Goal: Task Accomplishment & Management: Manage account settings

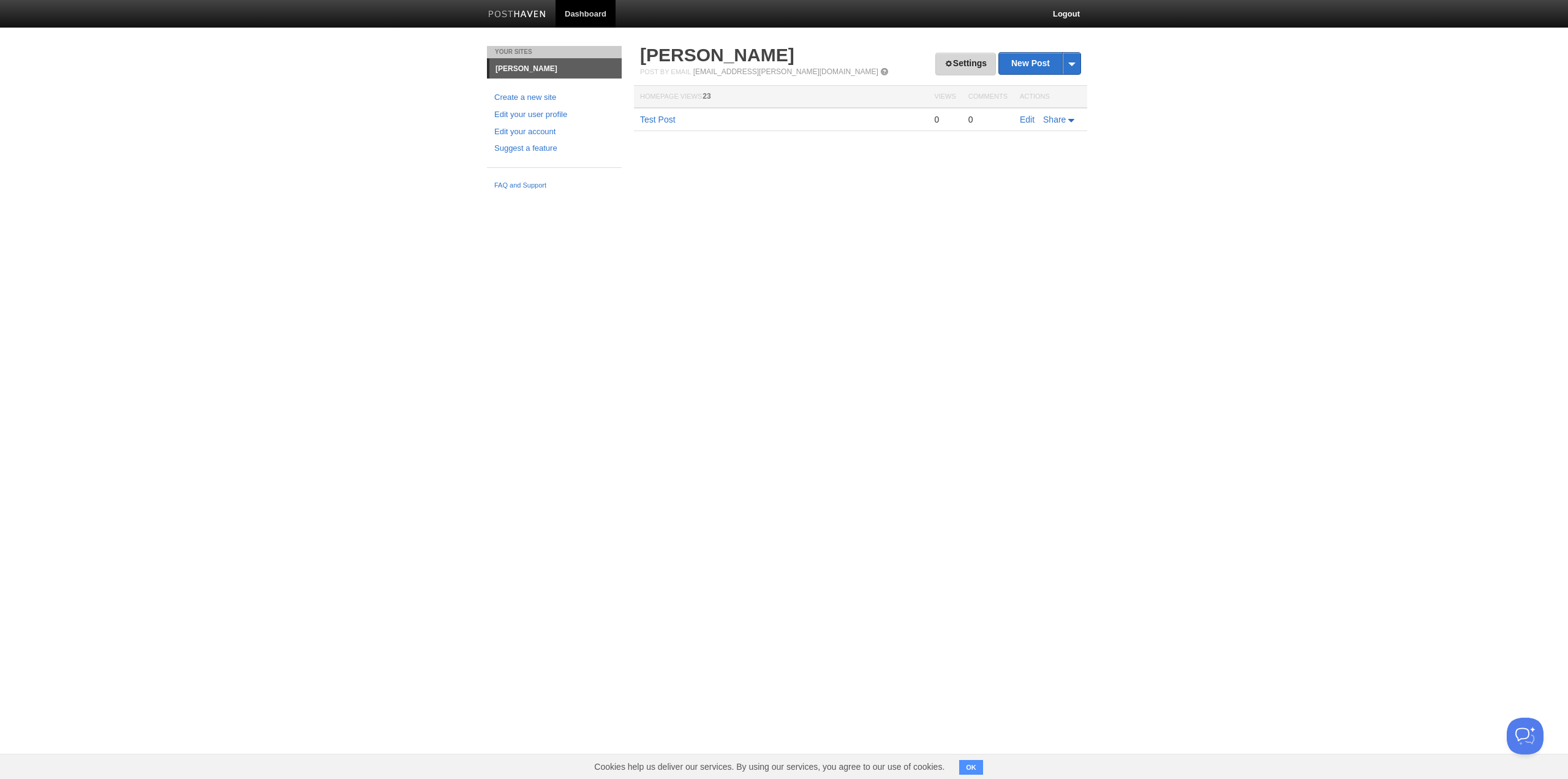
click at [936, 70] on link "Settings" at bounding box center [965, 64] width 61 height 23
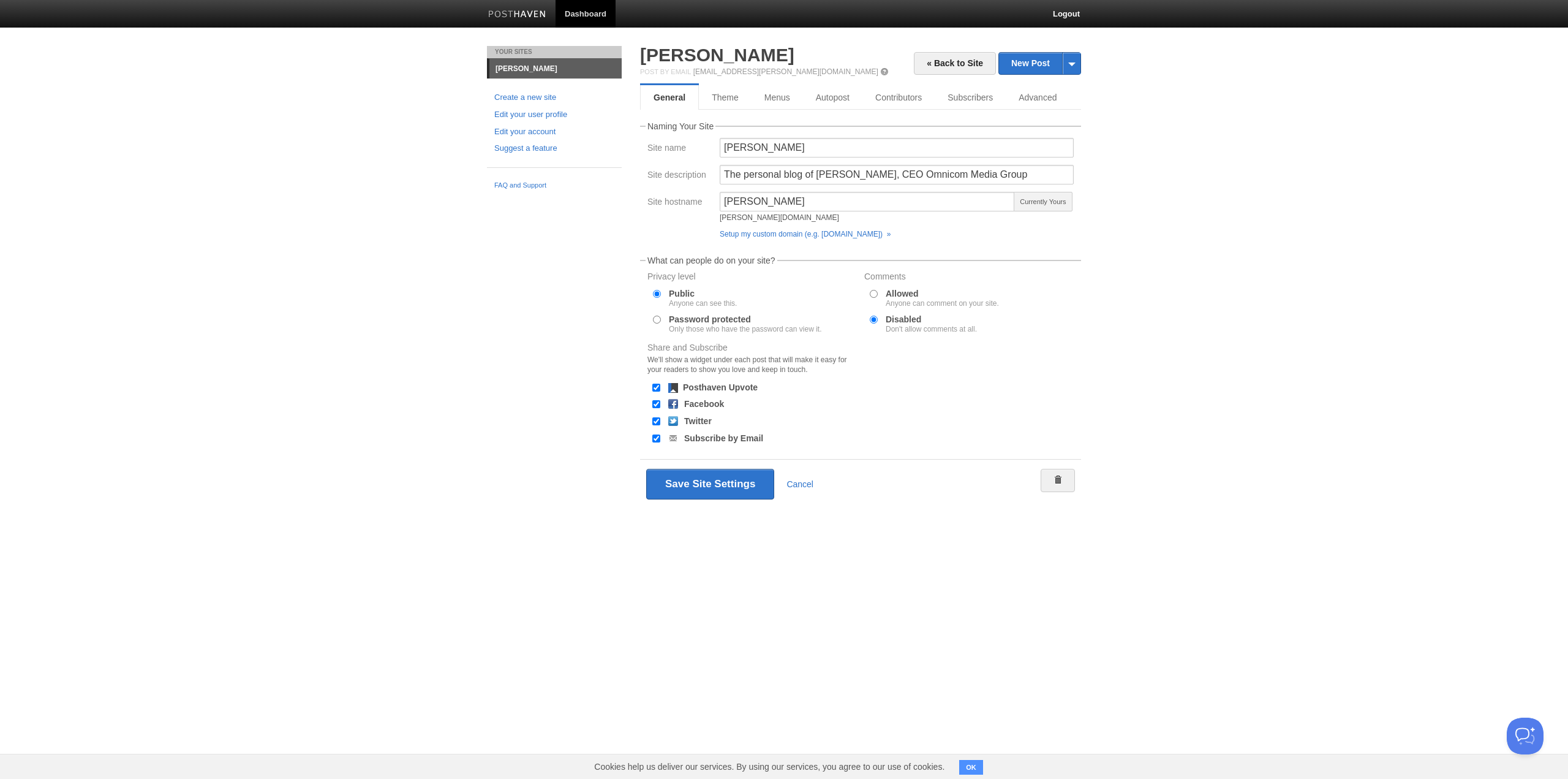
drag, startPoint x: 1207, startPoint y: 149, endPoint x: 1162, endPoint y: 134, distance: 47.4
click at [1207, 149] on body "Dashboard Logout Your Sites [PERSON_NAME] Create a new site Edit your user prof…" at bounding box center [784, 272] width 1568 height 544
click at [1031, 94] on link "Advanced" at bounding box center [1039, 97] width 67 height 25
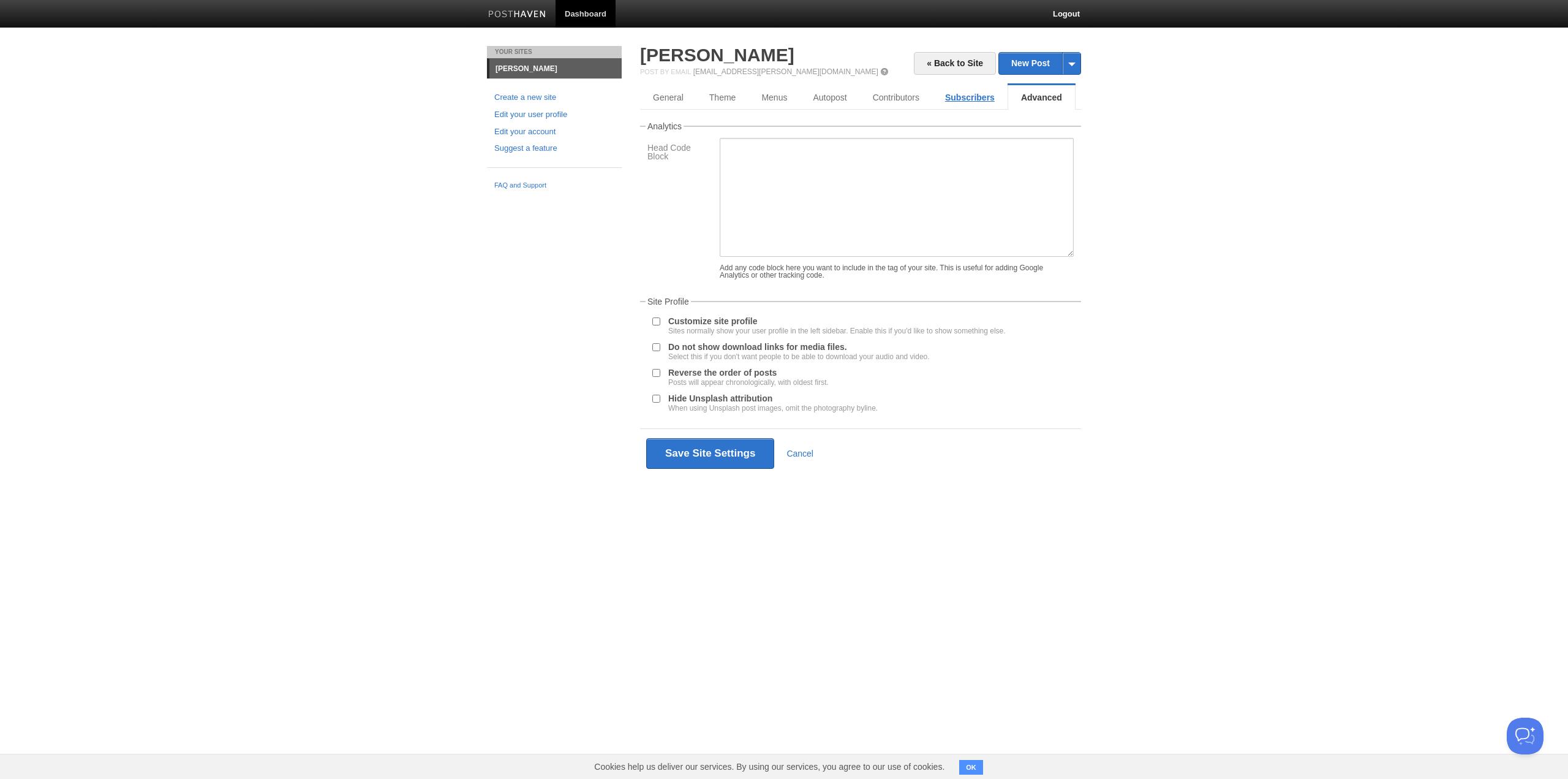
click at [996, 95] on link "Subscribers" at bounding box center [970, 97] width 75 height 25
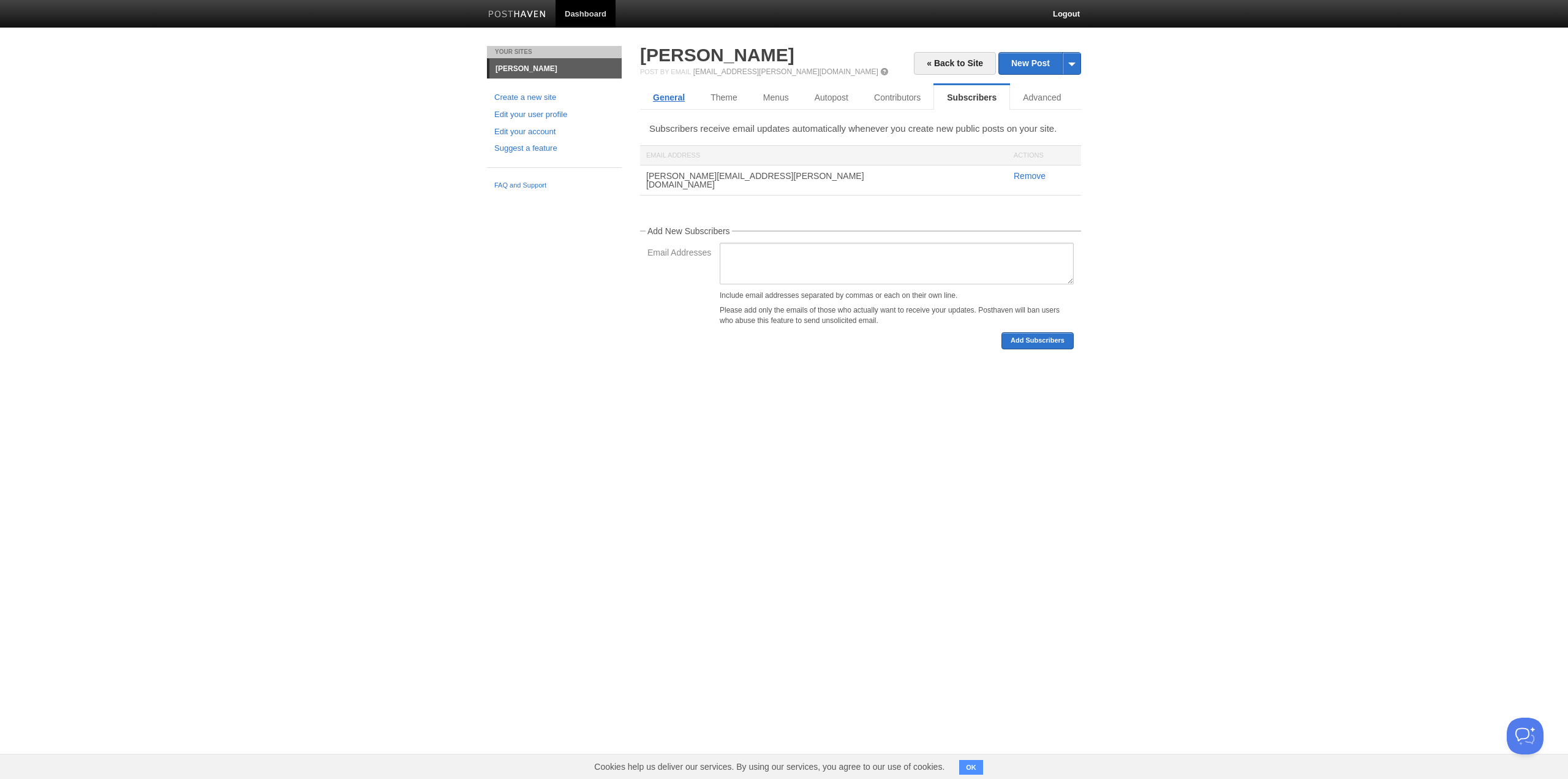
click at [660, 94] on link "General" at bounding box center [668, 97] width 57 height 25
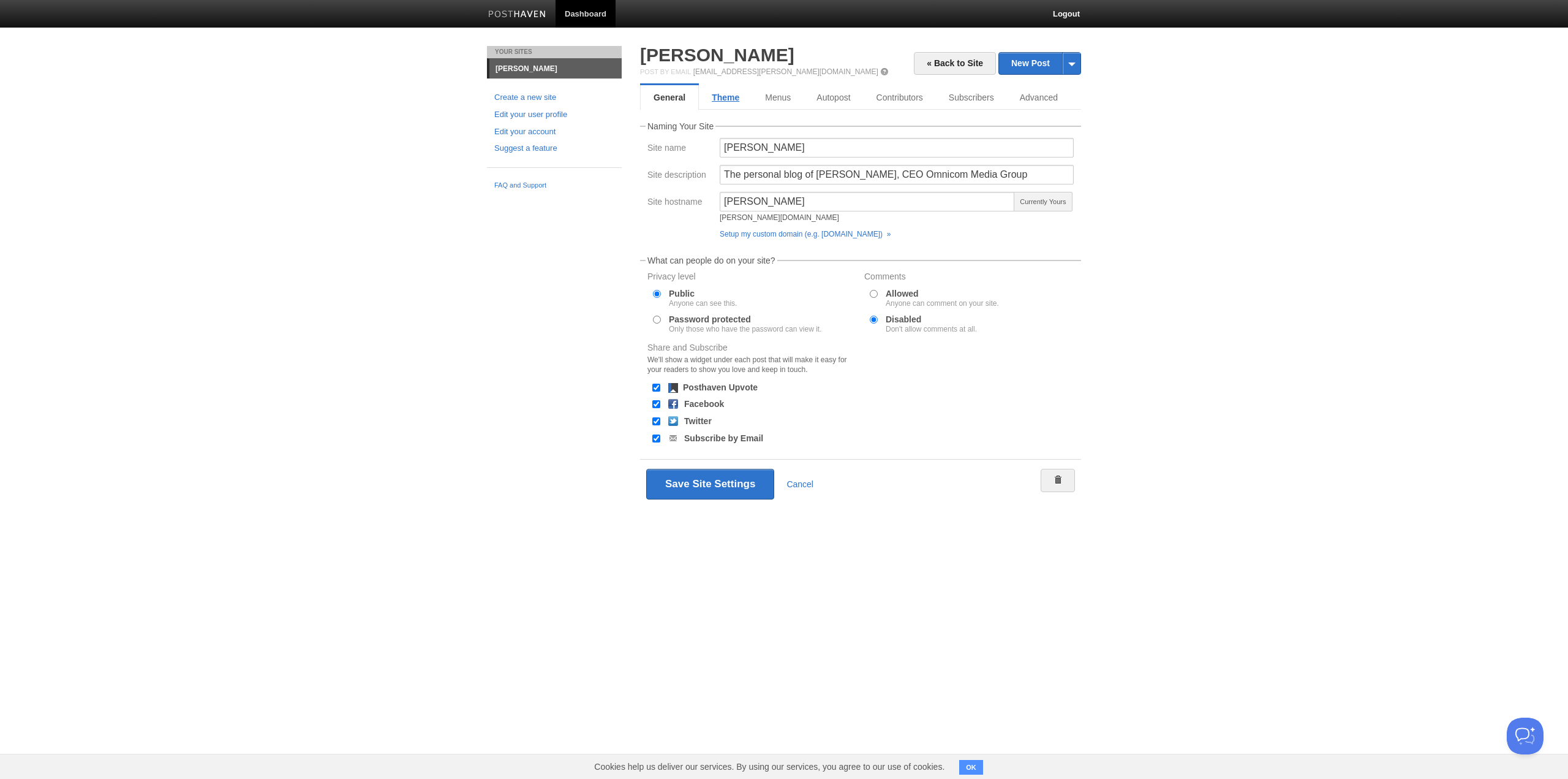
click at [727, 97] on link "Theme" at bounding box center [725, 97] width 53 height 25
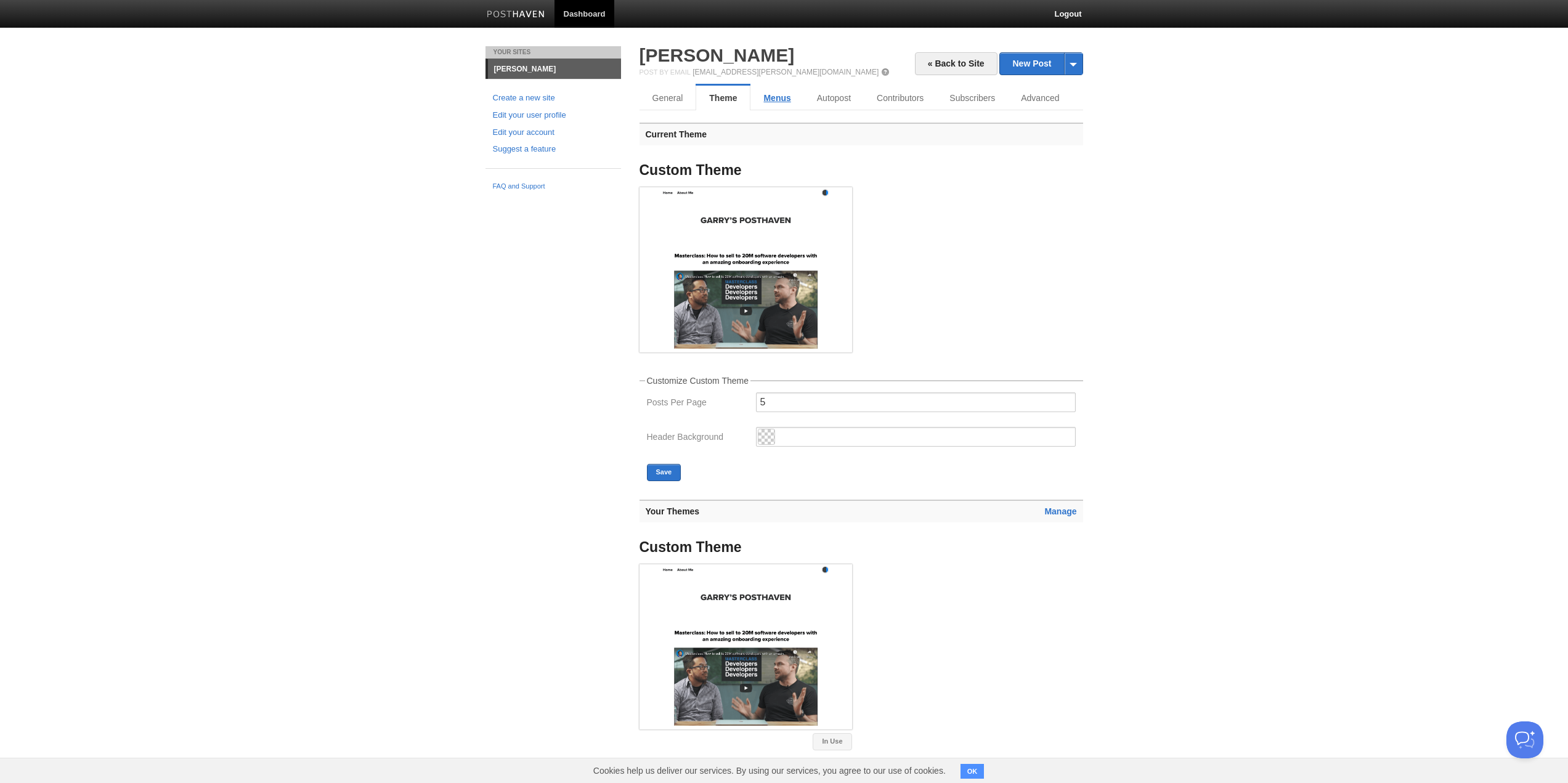
click at [778, 95] on link "Menus" at bounding box center [777, 97] width 53 height 25
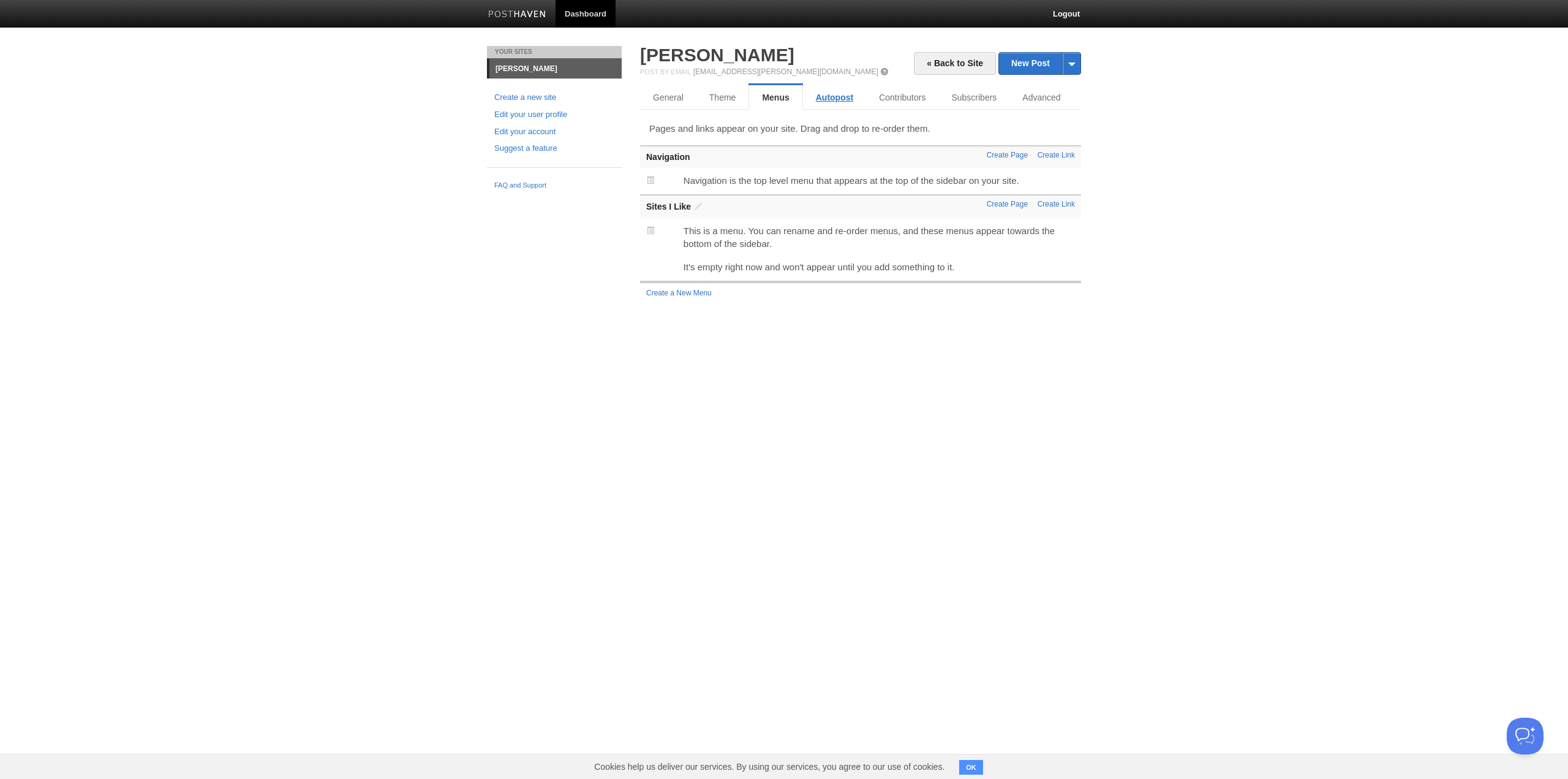
click at [841, 96] on link "Autopost" at bounding box center [834, 97] width 63 height 25
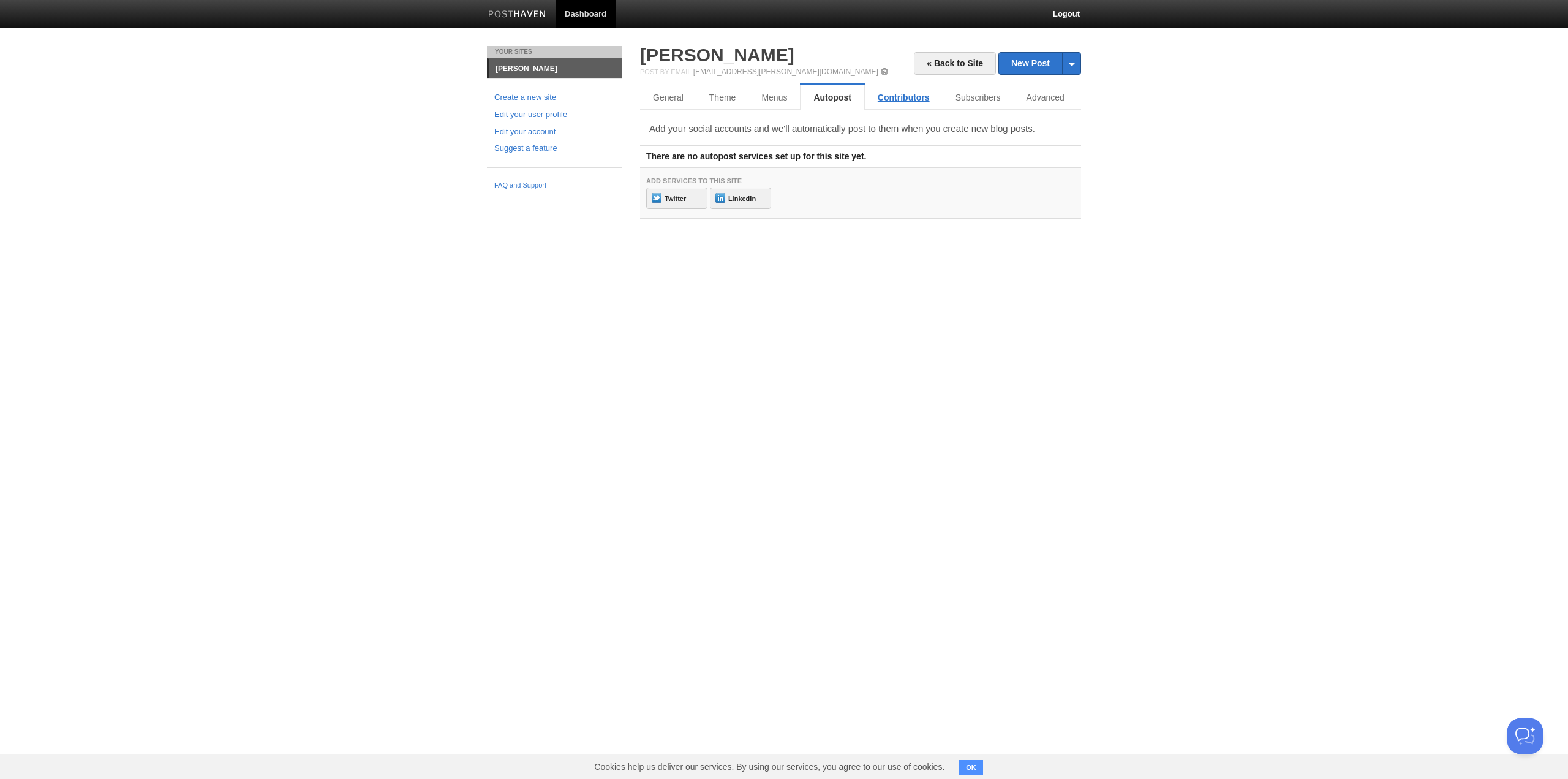
click at [908, 95] on link "Contributors" at bounding box center [904, 97] width 77 height 25
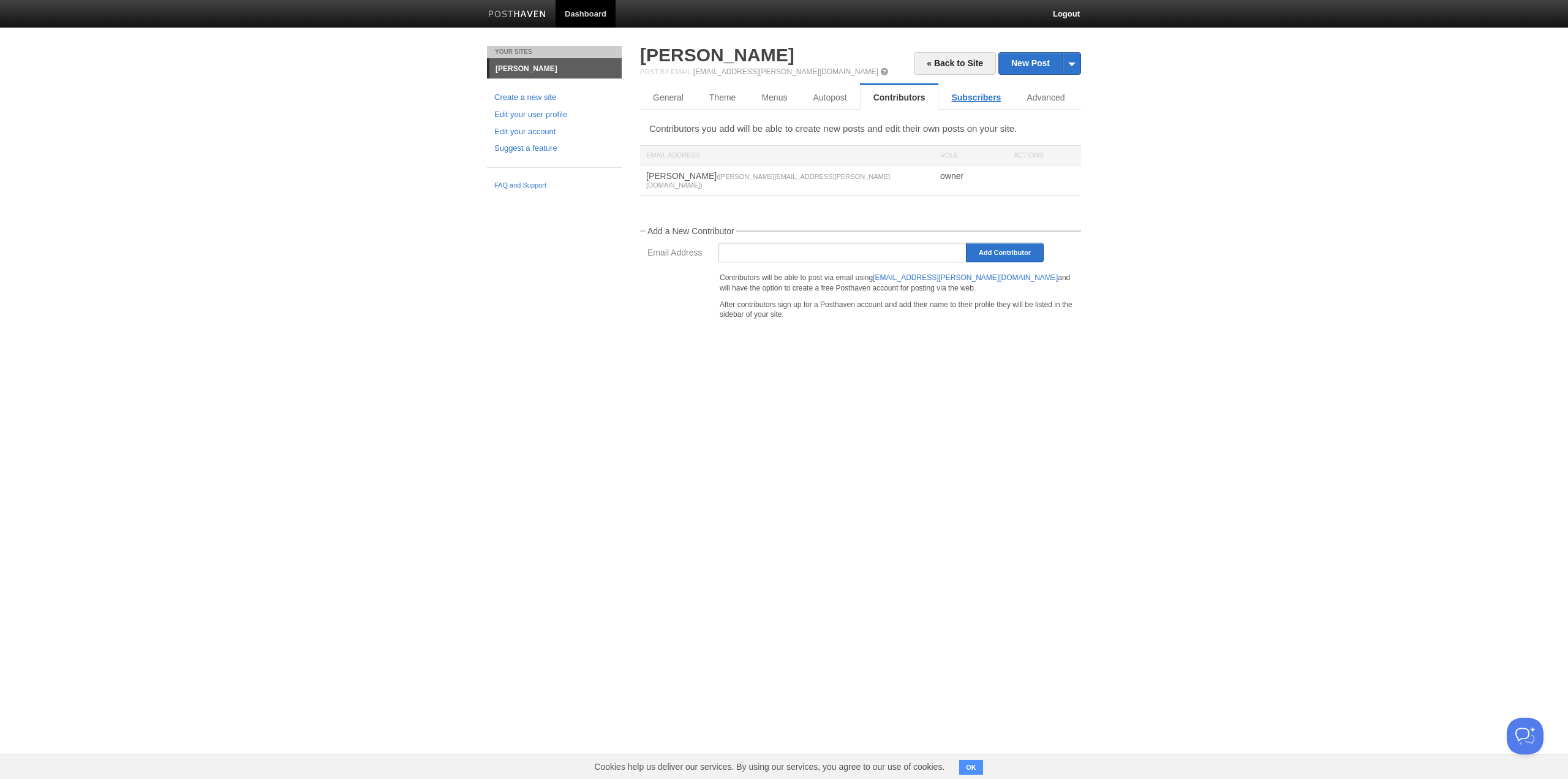
click at [958, 100] on link "Subscribers" at bounding box center [976, 97] width 75 height 25
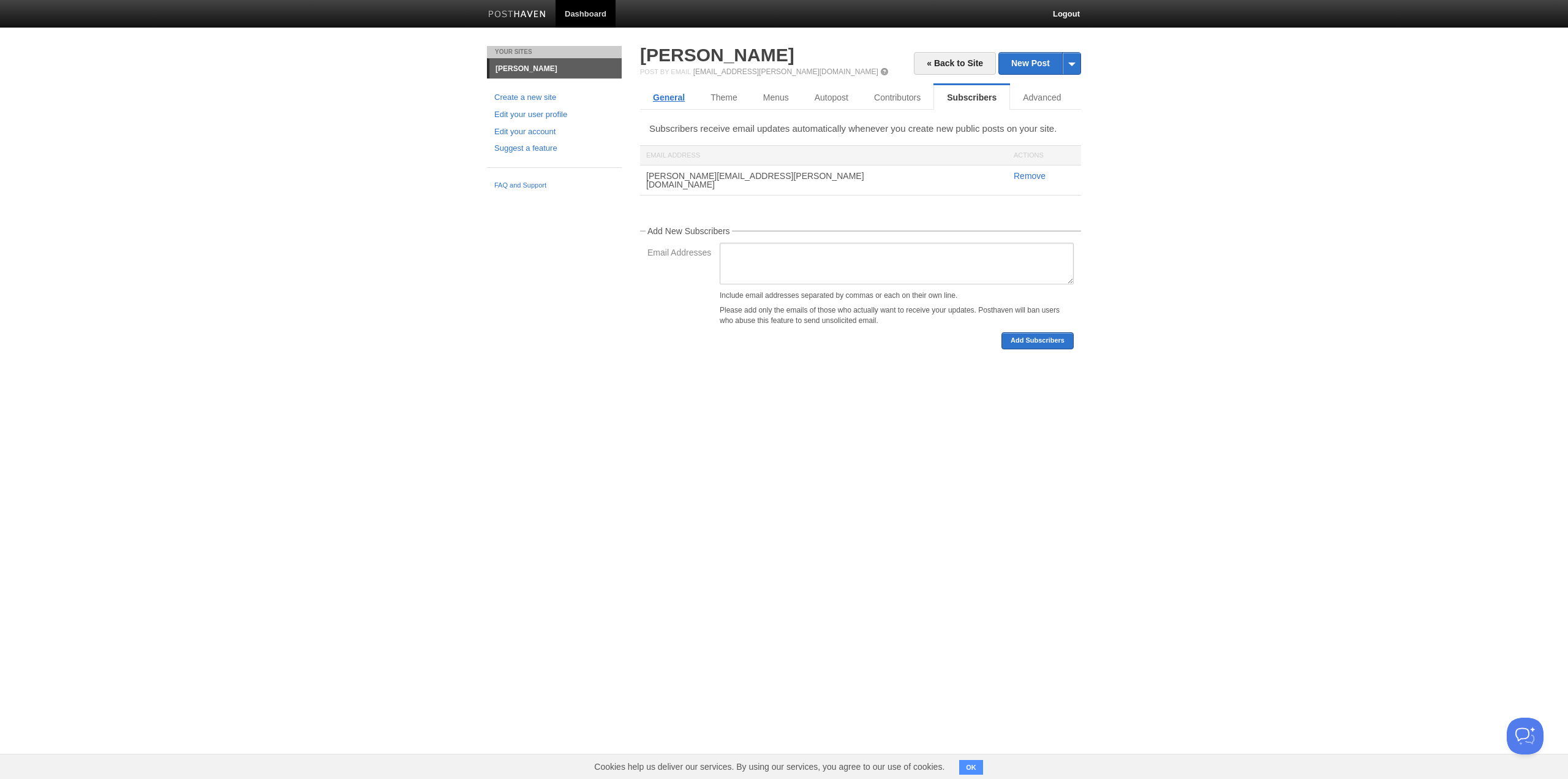
click at [663, 89] on link "General" at bounding box center [668, 97] width 57 height 25
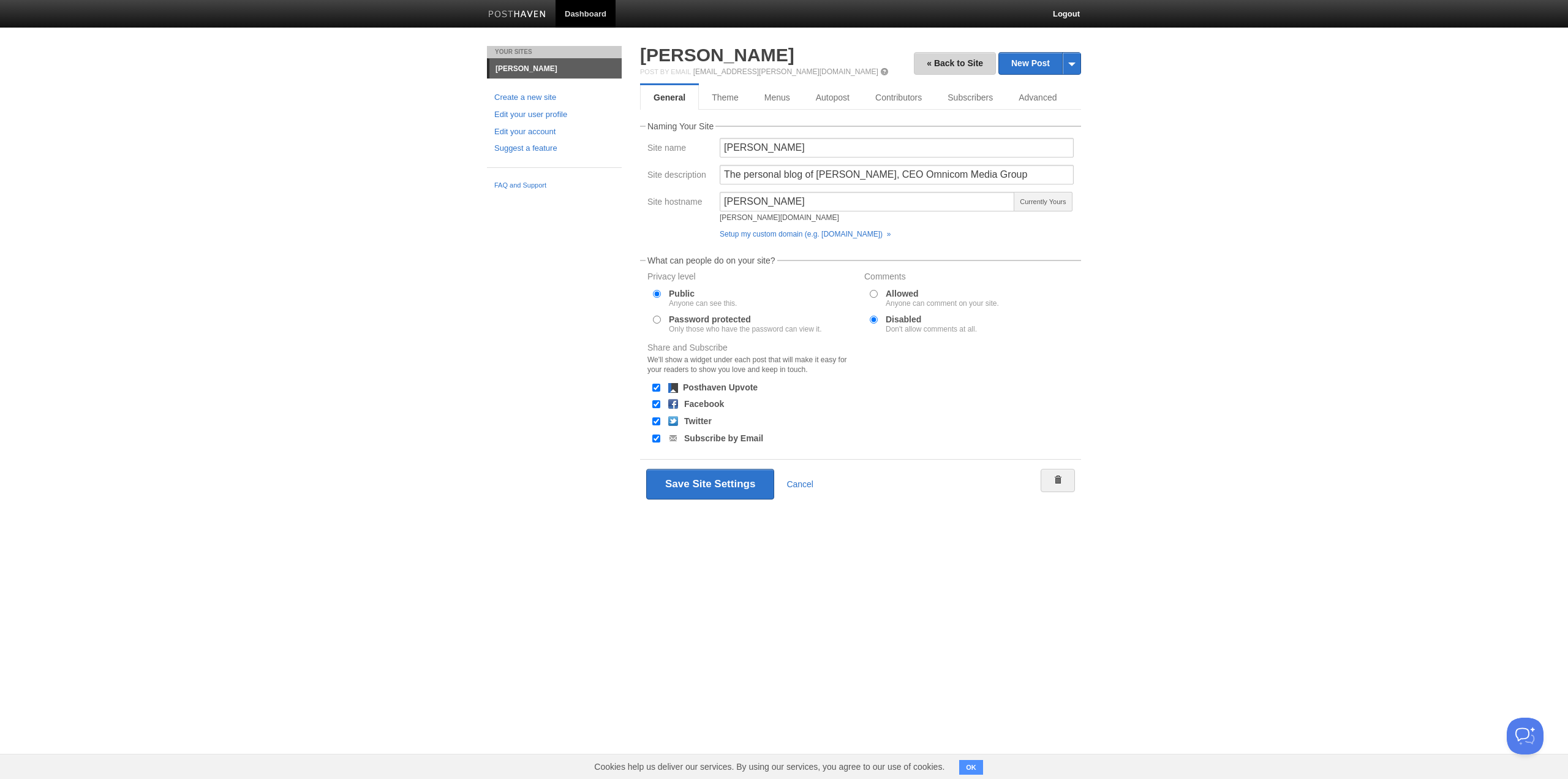
click at [950, 63] on link "« Back to Site" at bounding box center [954, 63] width 82 height 23
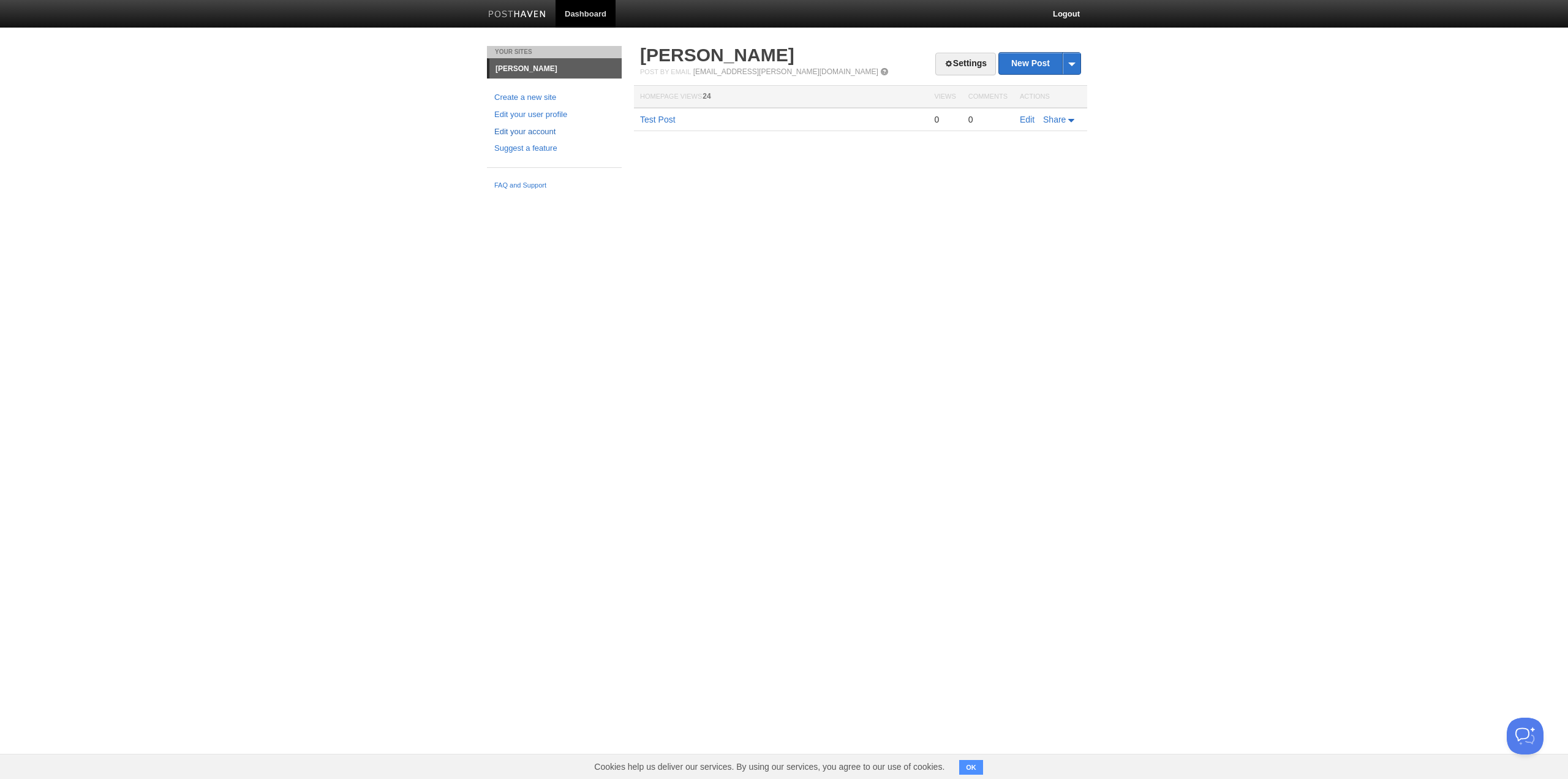
click at [536, 130] on link "Edit your account" at bounding box center [554, 132] width 120 height 13
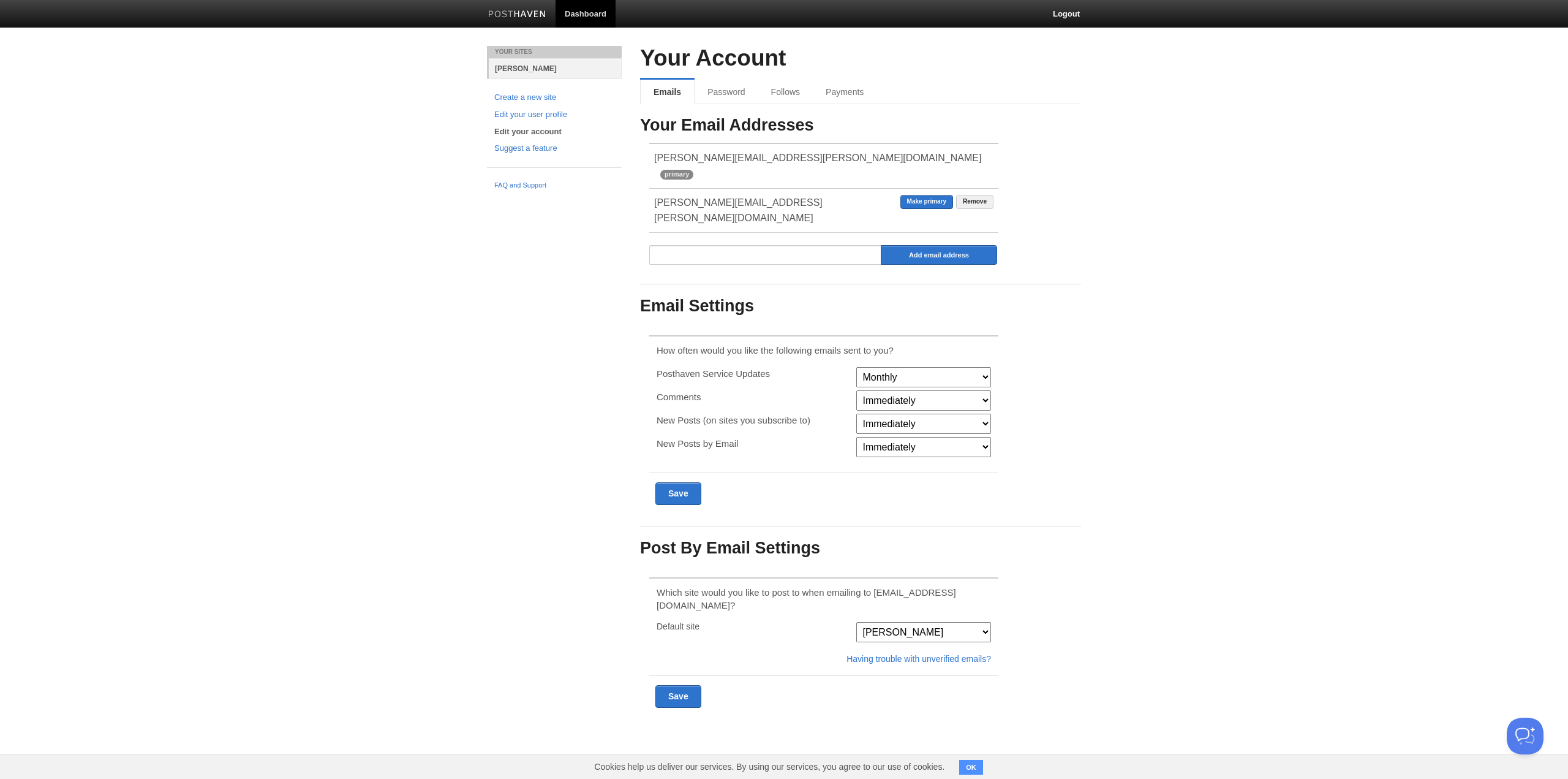
click at [524, 67] on link "[PERSON_NAME]" at bounding box center [555, 68] width 133 height 20
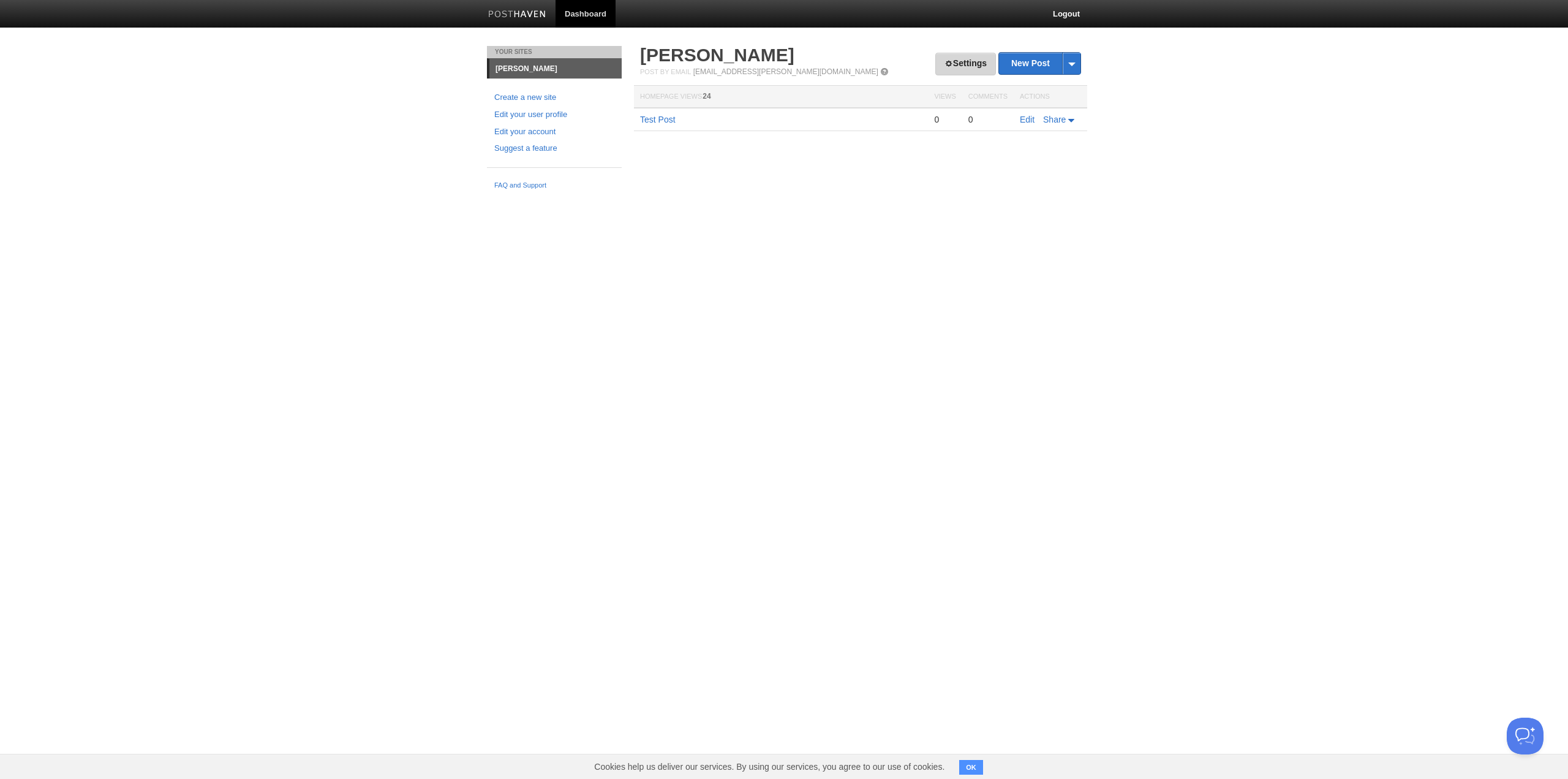
click at [962, 61] on link "Settings" at bounding box center [965, 64] width 61 height 23
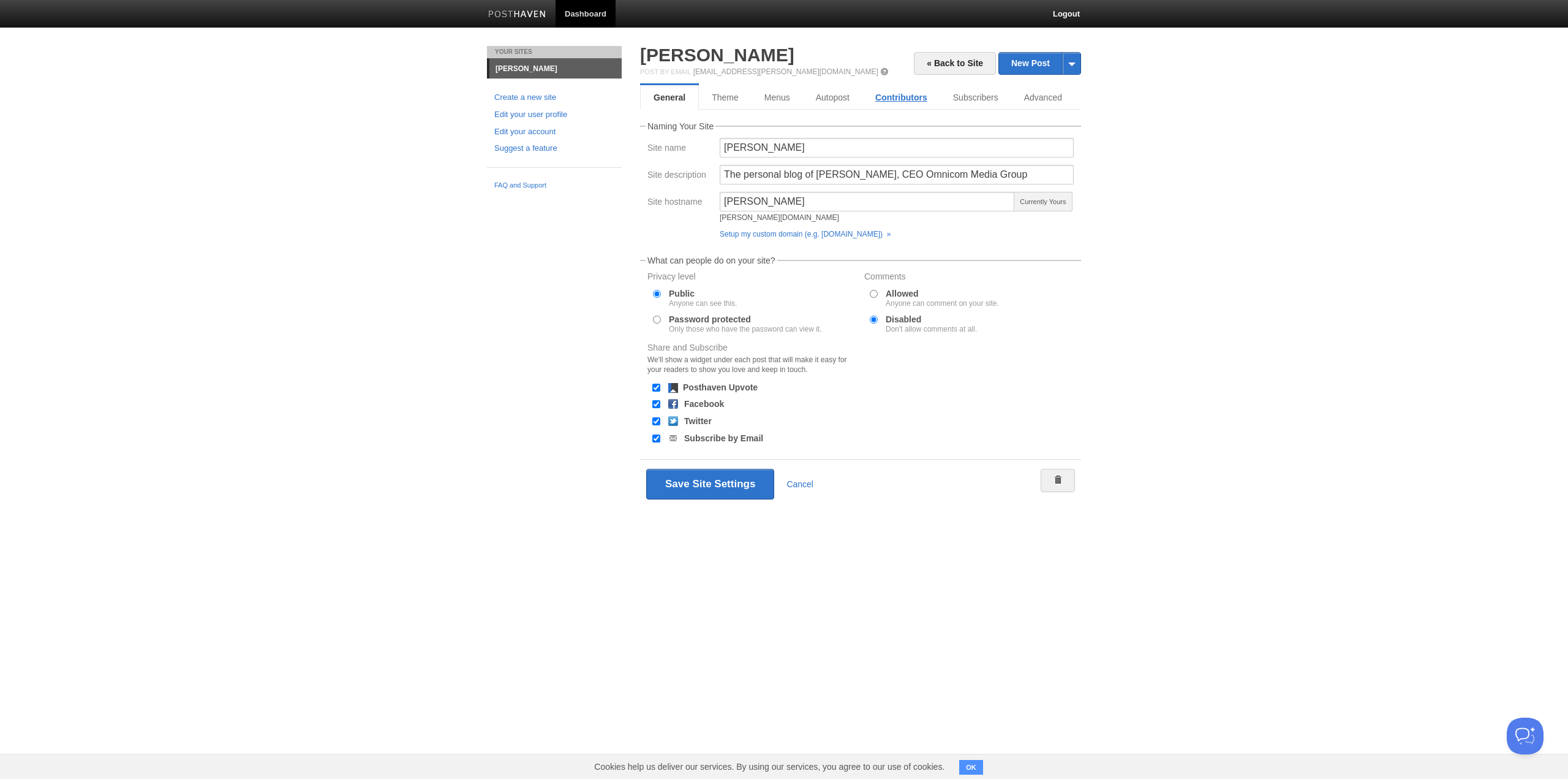
click at [921, 101] on link "Contributors" at bounding box center [901, 97] width 77 height 25
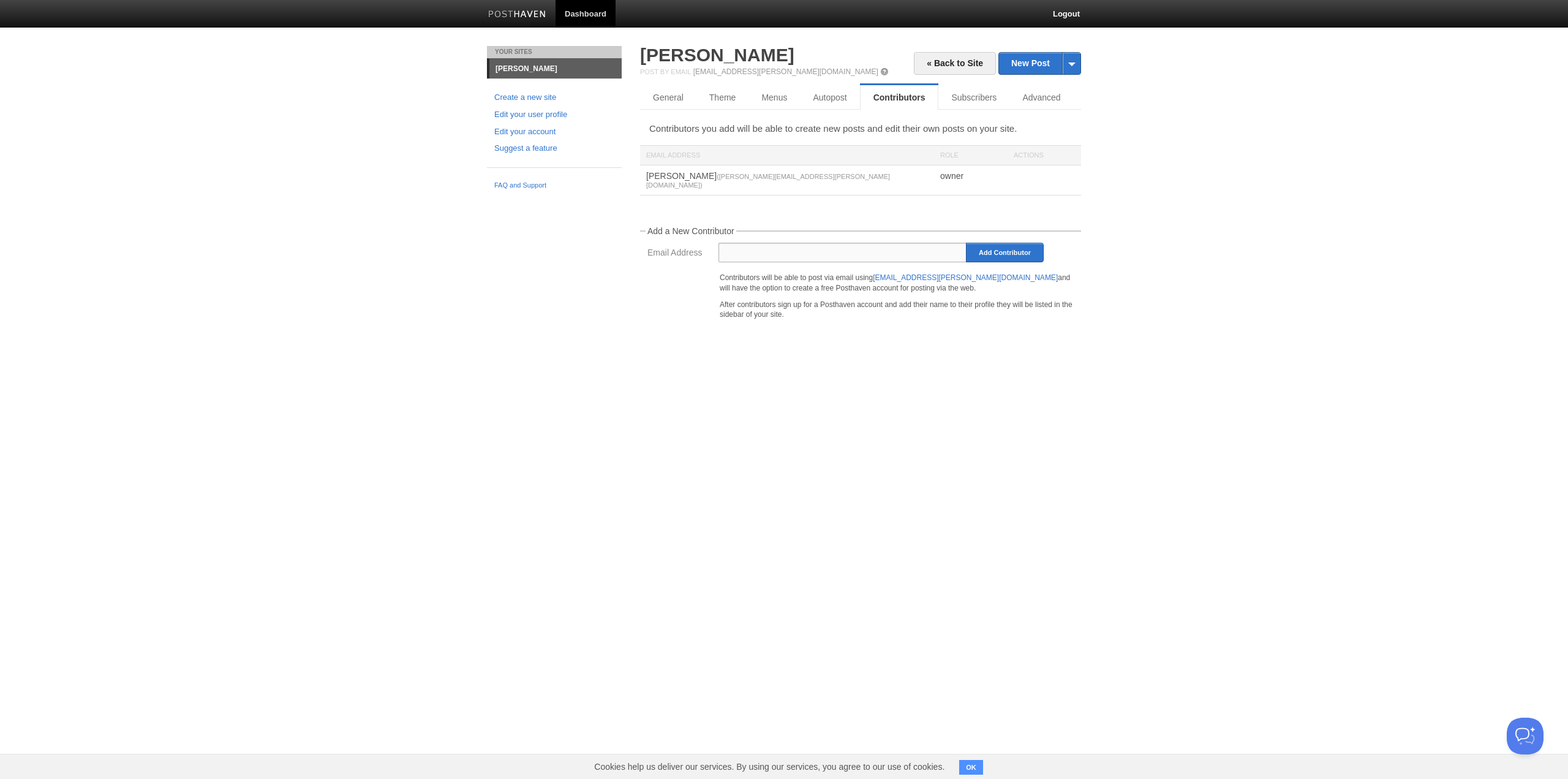
click at [783, 243] on input "Email Address" at bounding box center [843, 252] width 248 height 19
type input "[PERSON_NAME][EMAIL_ADDRESS][PERSON_NAME][DOMAIN_NAME]"
click at [1003, 243] on input "Add Contributor" at bounding box center [1004, 252] width 77 height 19
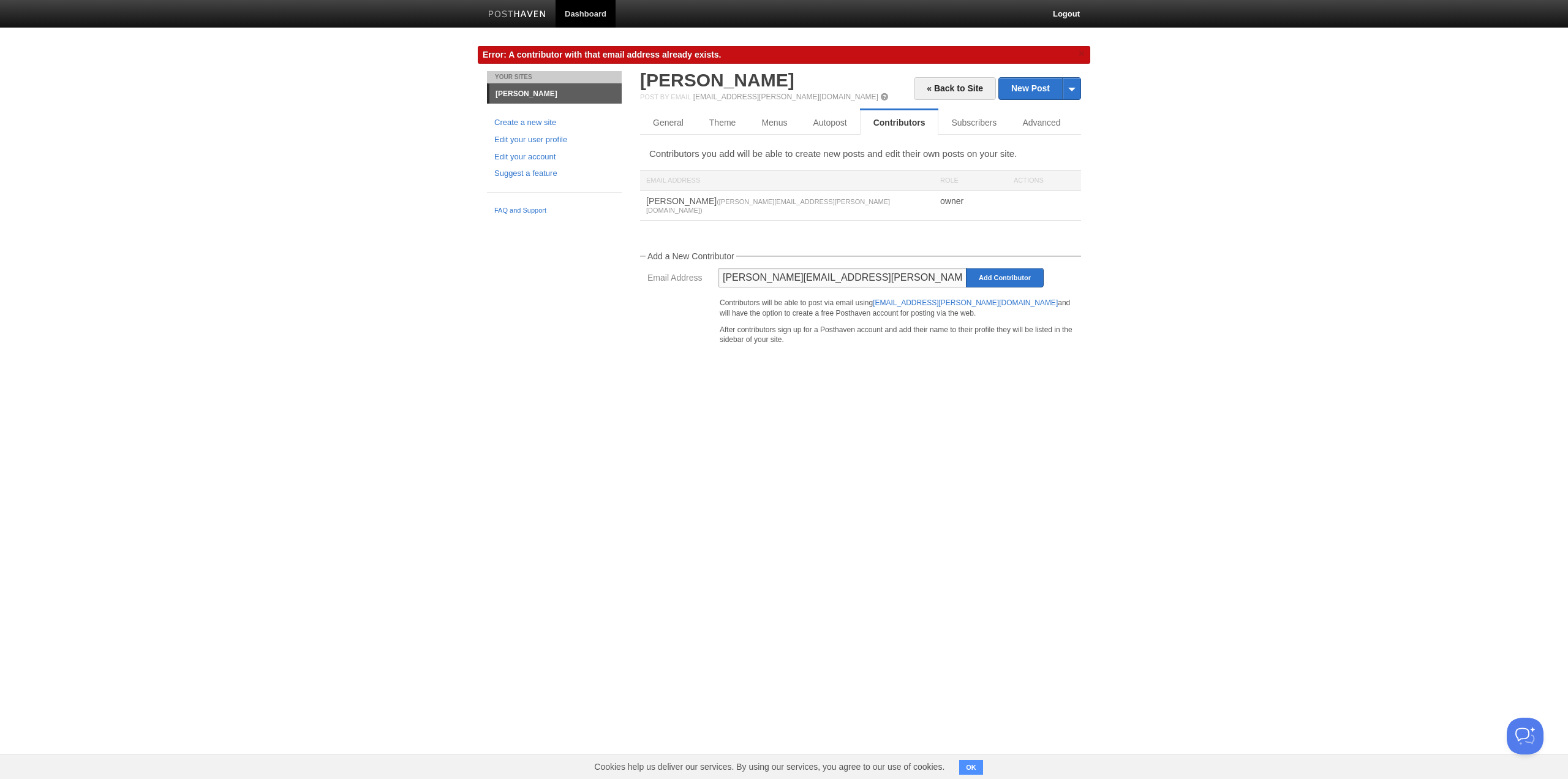
click at [809, 272] on input "[PERSON_NAME][EMAIL_ADDRESS][PERSON_NAME][DOMAIN_NAME]" at bounding box center [843, 277] width 248 height 19
click at [810, 272] on input "[PERSON_NAME][EMAIL_ADDRESS][PERSON_NAME][DOMAIN_NAME]" at bounding box center [843, 277] width 248 height 19
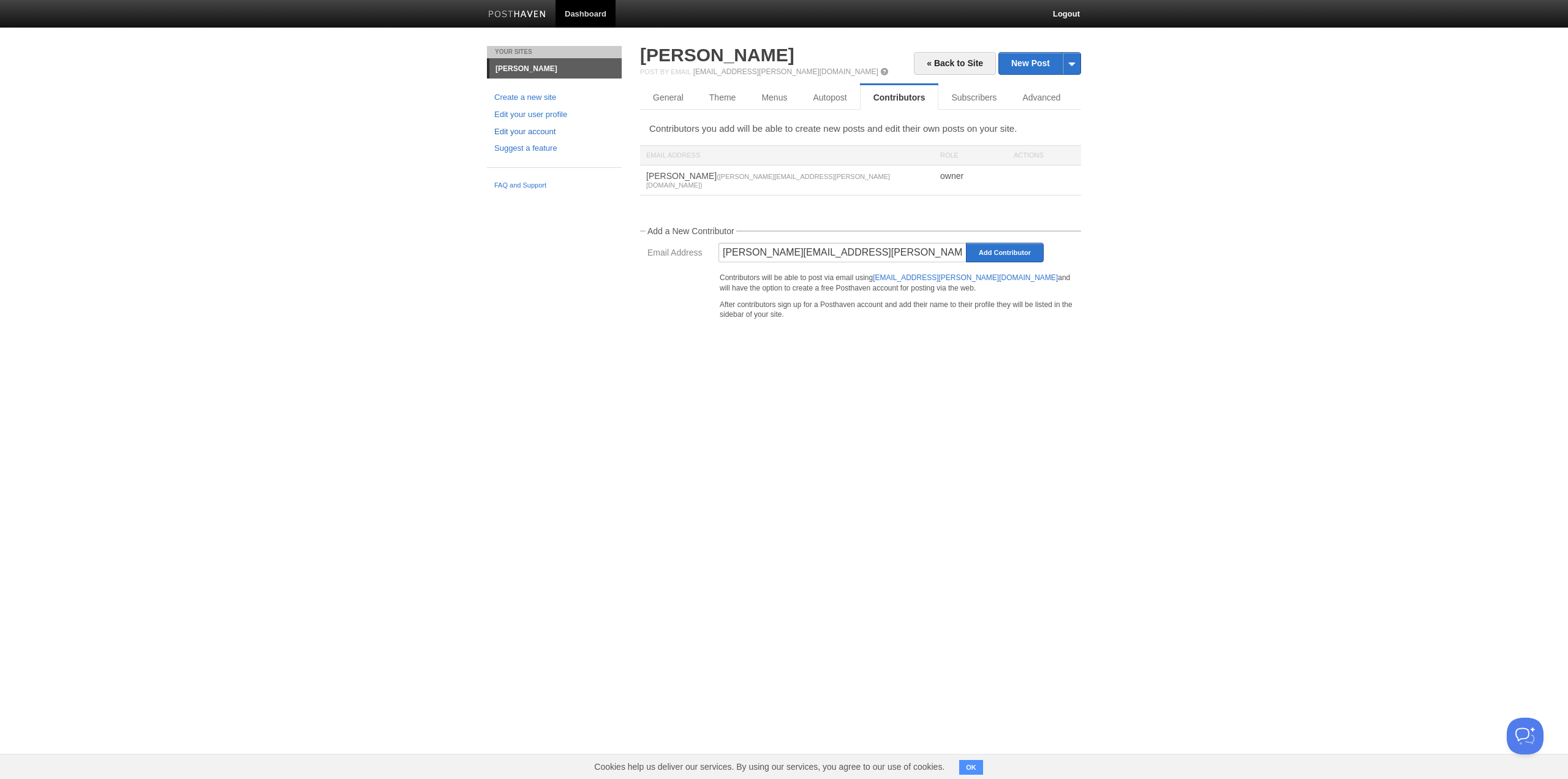
click at [531, 132] on link "Edit your account" at bounding box center [554, 132] width 120 height 13
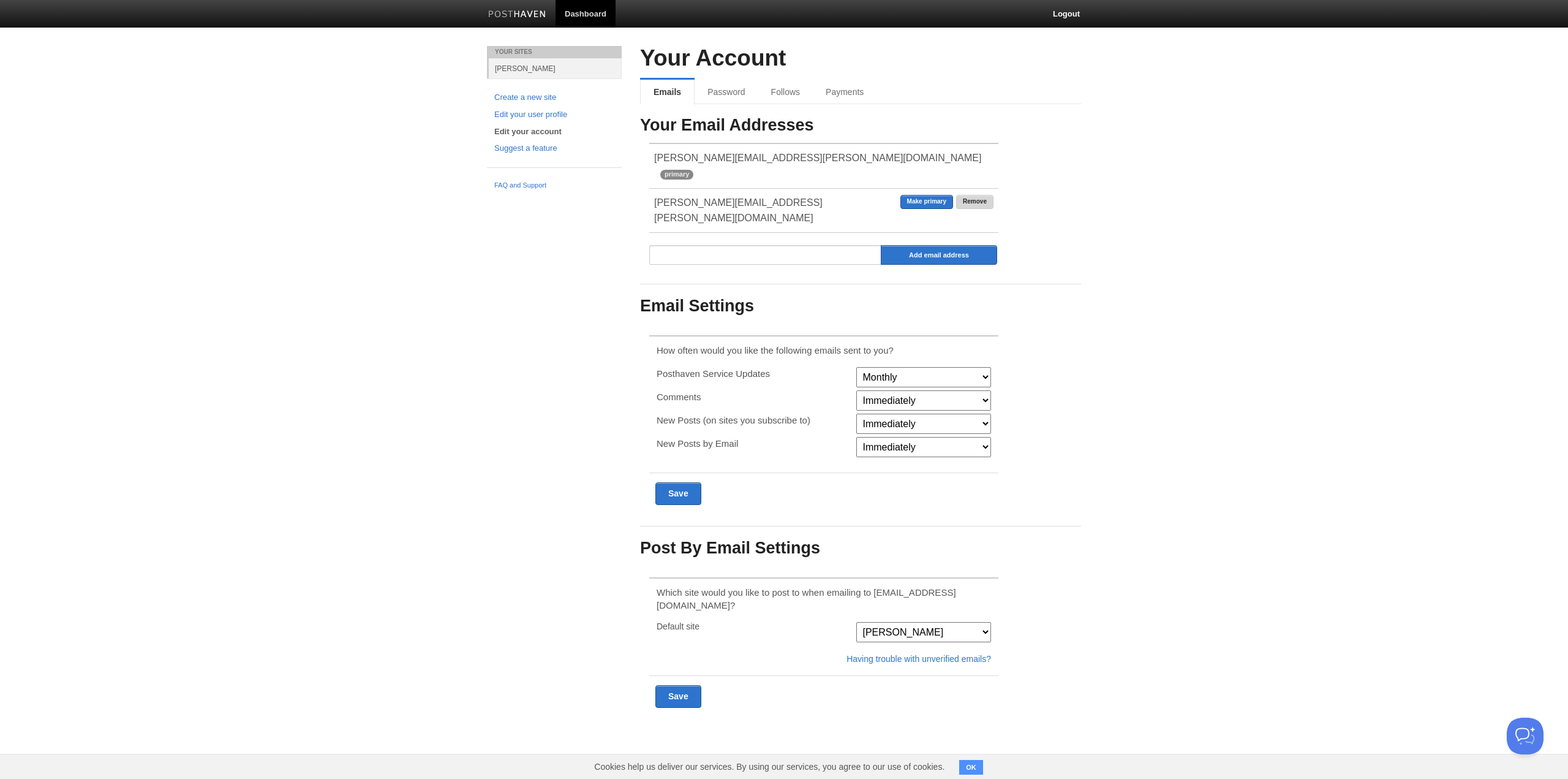
click at [969, 195] on link "Remove" at bounding box center [975, 202] width 37 height 14
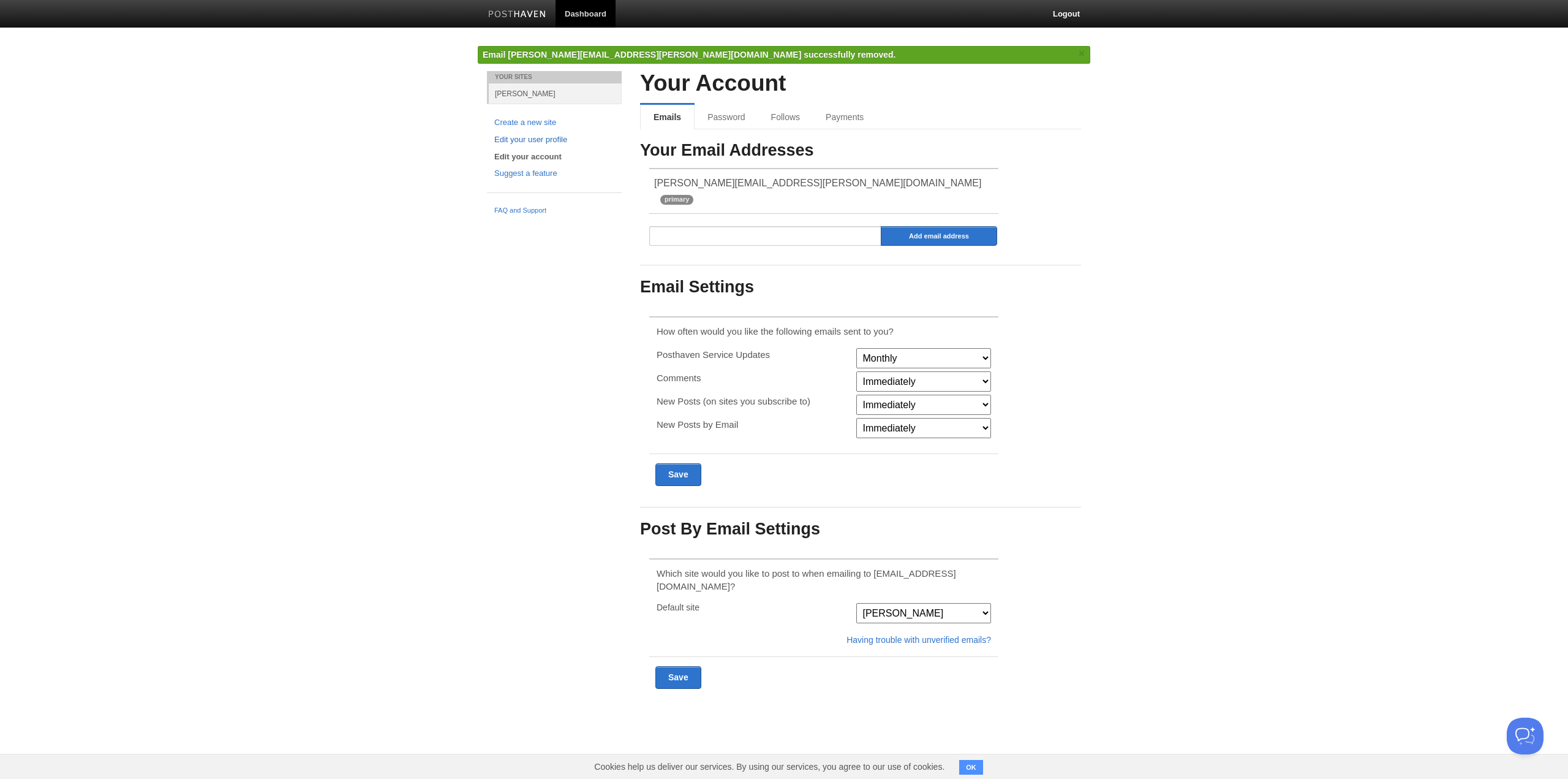
click at [525, 144] on link "Edit your user profile" at bounding box center [554, 140] width 120 height 13
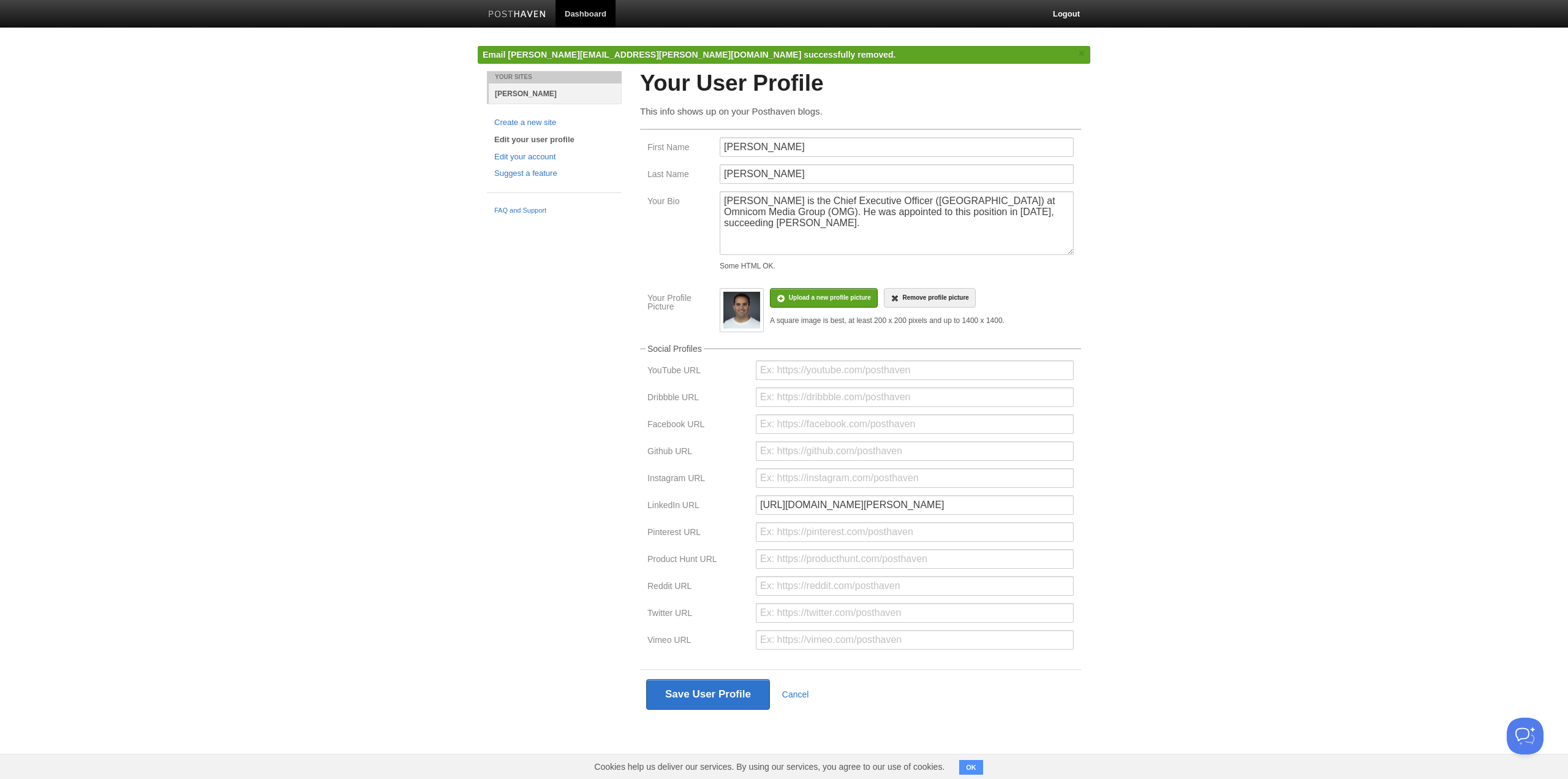
click at [524, 92] on link "[PERSON_NAME]" at bounding box center [555, 94] width 133 height 20
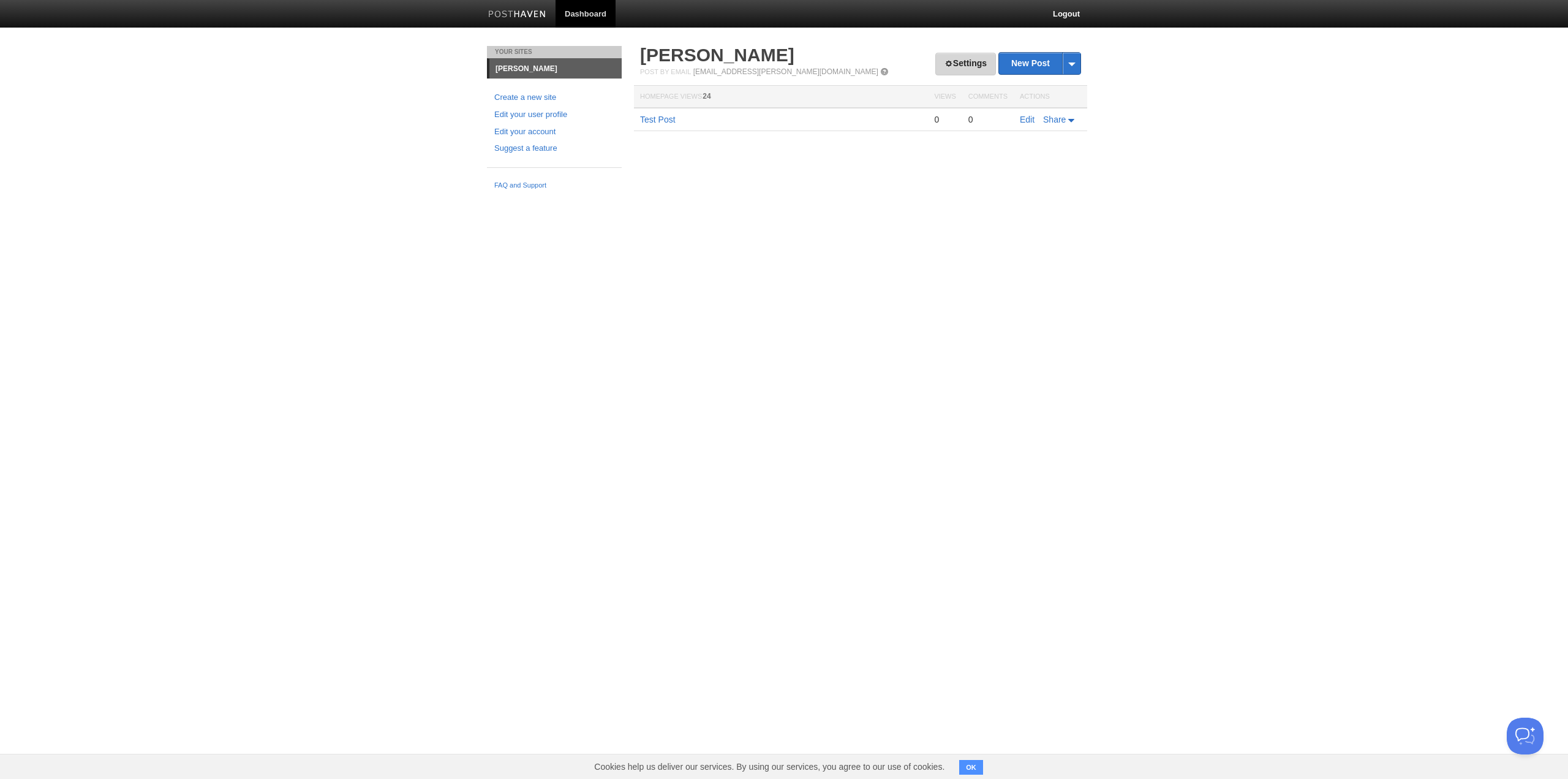
click at [946, 69] on link "Settings" at bounding box center [965, 64] width 61 height 23
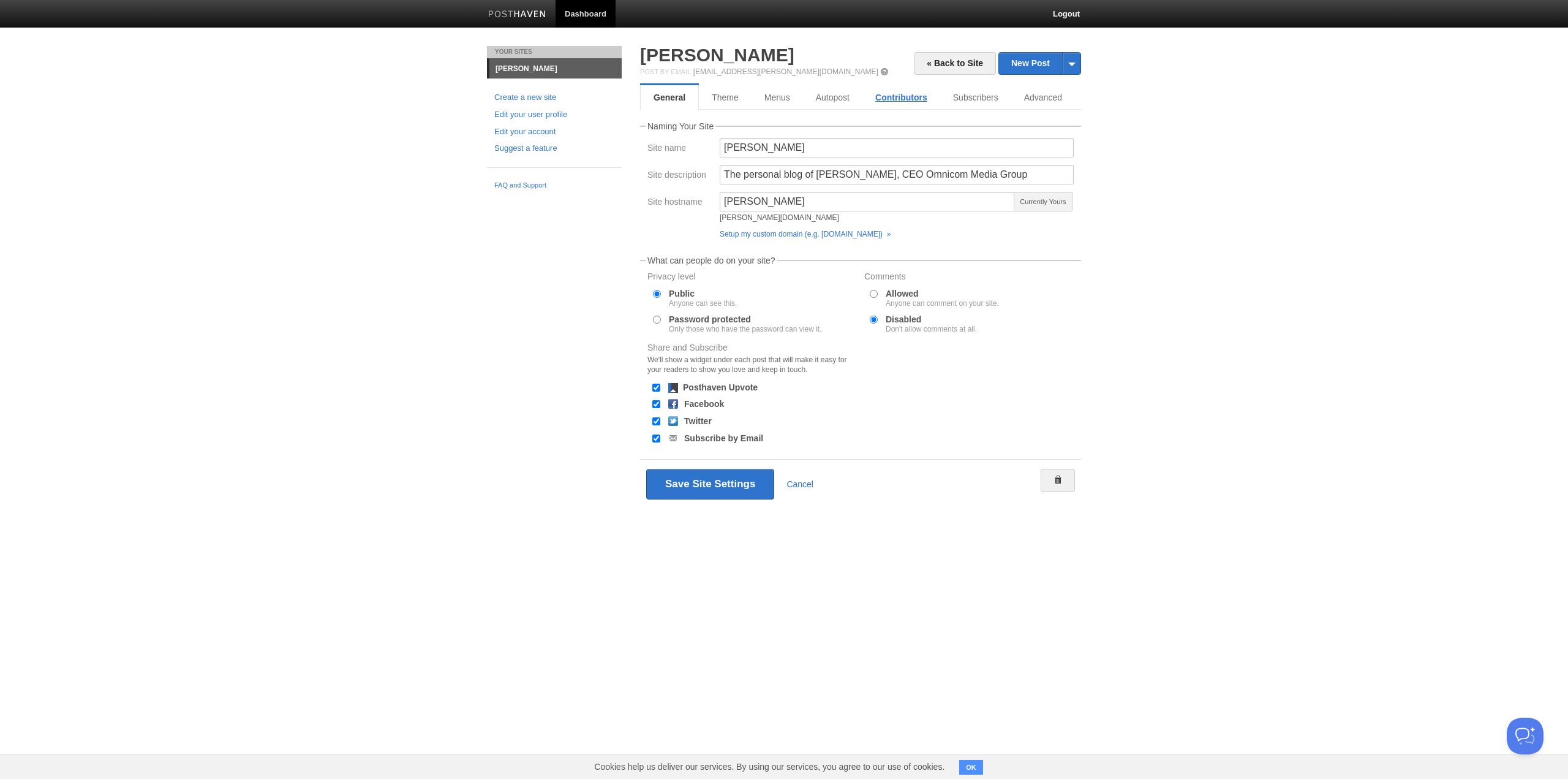
click at [892, 92] on link "Contributors" at bounding box center [901, 97] width 77 height 25
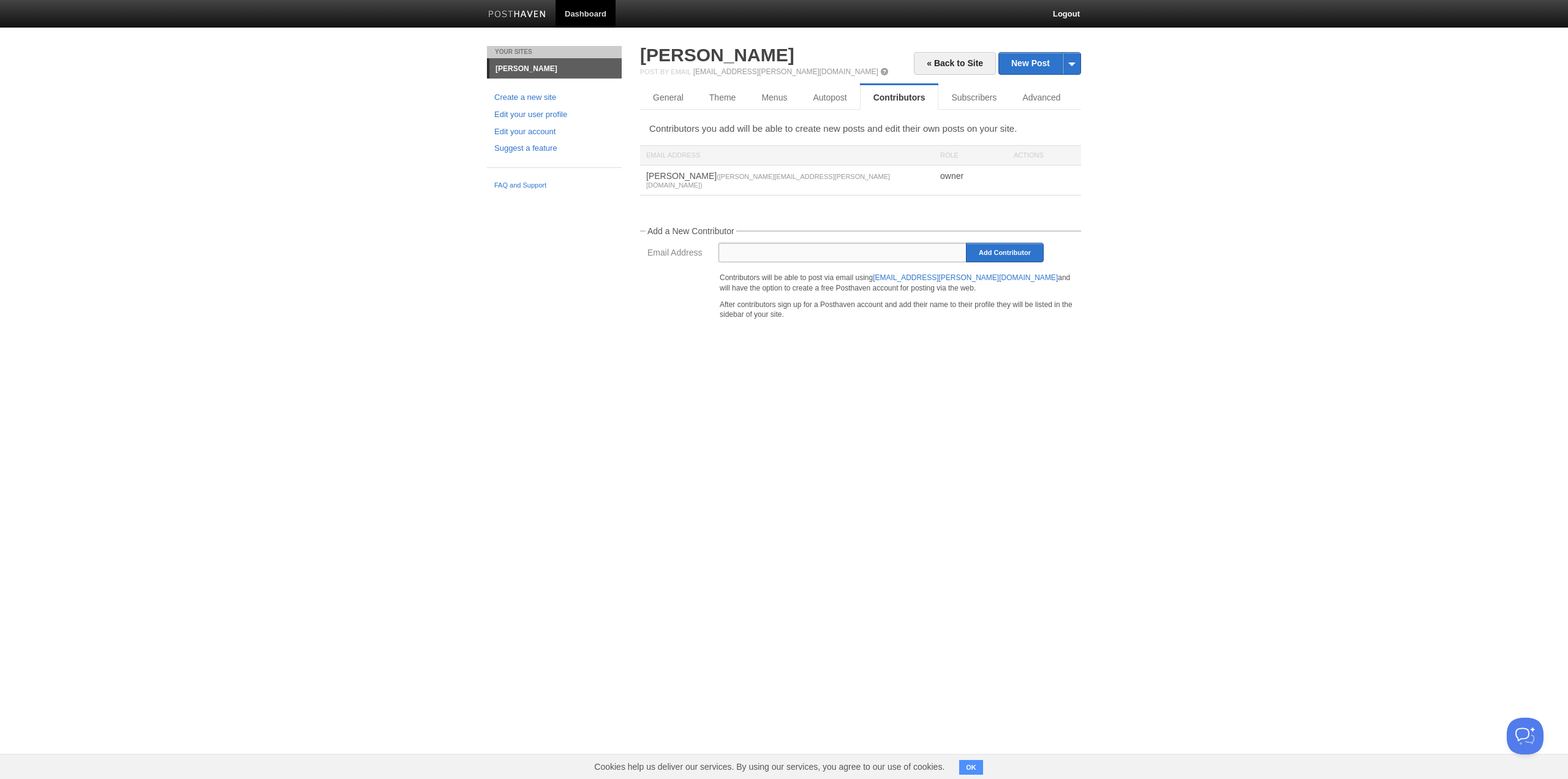
click at [773, 243] on input "Email Address" at bounding box center [843, 252] width 248 height 19
paste input "[PERSON_NAME][EMAIL_ADDRESS][PERSON_NAME][DOMAIN_NAME]"
type input "[PERSON_NAME][EMAIL_ADDRESS][PERSON_NAME][DOMAIN_NAME]"
click at [1006, 243] on input "Add Contributor" at bounding box center [1004, 252] width 77 height 19
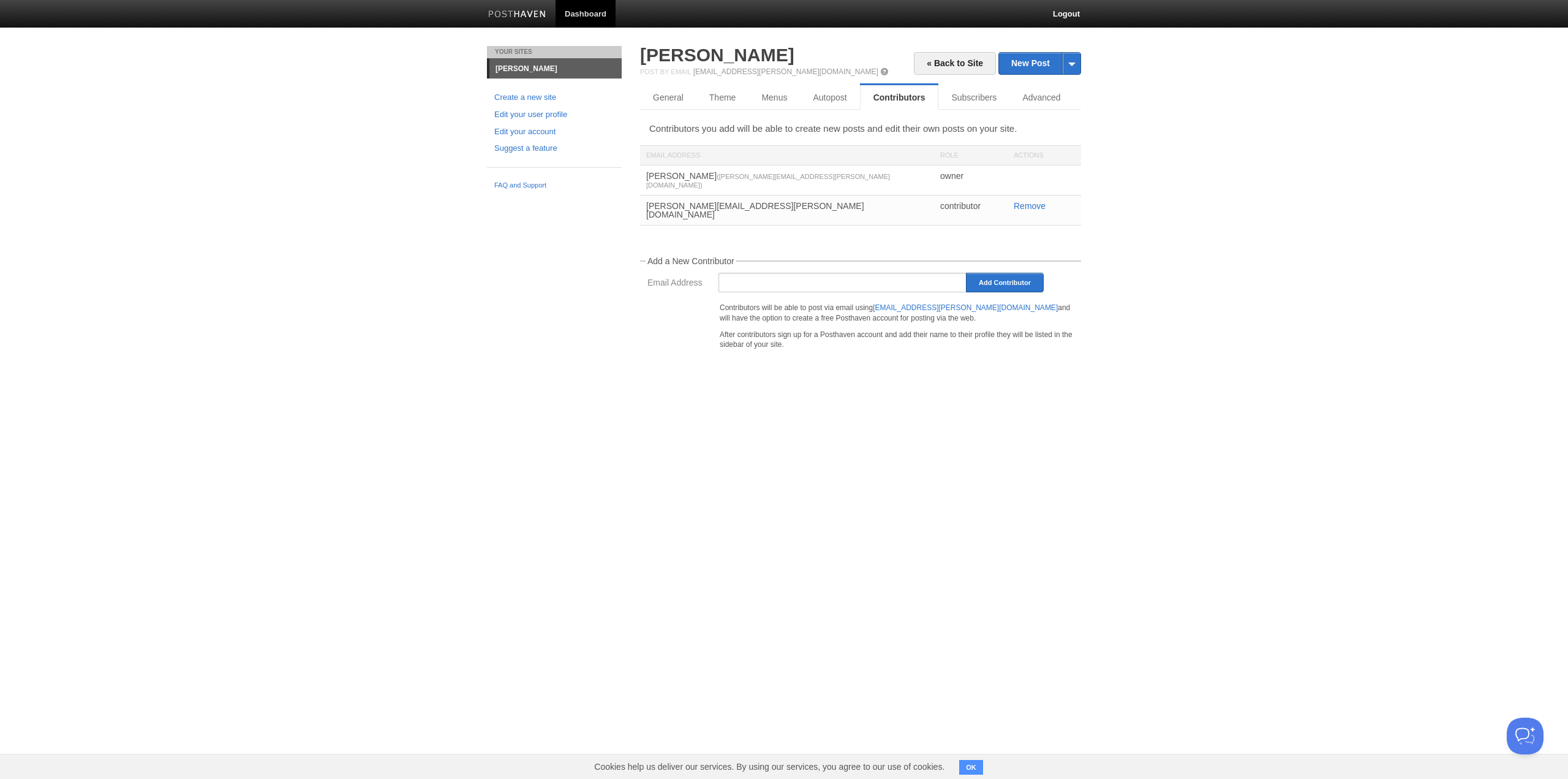
drag, startPoint x: 1152, startPoint y: 156, endPoint x: 1143, endPoint y: 152, distance: 9.8
click at [1152, 156] on body "Dashboard Logout Error: A contributor with that email address already exists. ×…" at bounding box center [784, 196] width 1568 height 393
click at [977, 103] on link "Subscribers" at bounding box center [976, 97] width 75 height 25
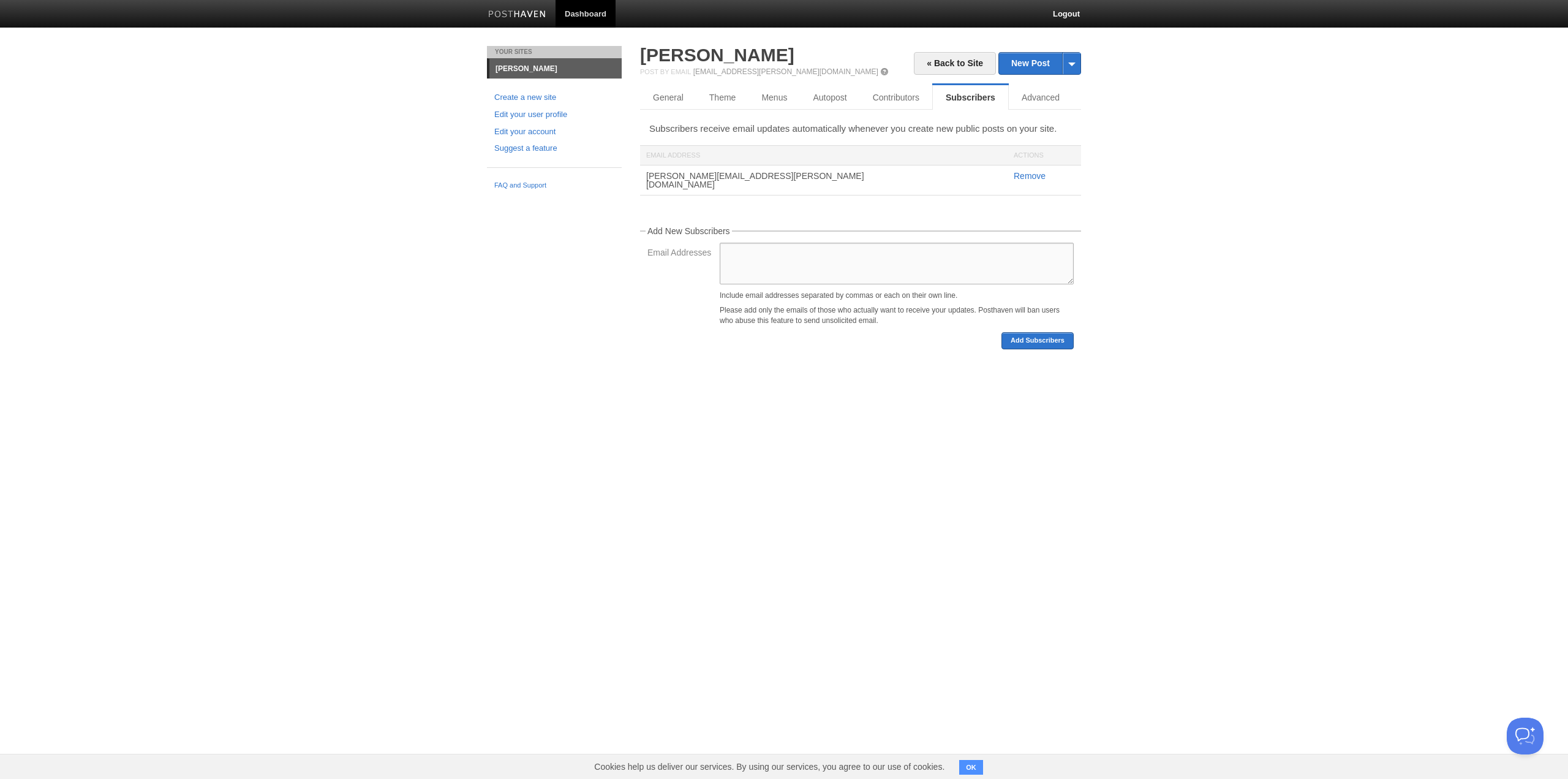
click at [796, 250] on textarea "Email Addresses" at bounding box center [897, 263] width 354 height 41
paste textarea "[PERSON_NAME][EMAIL_ADDRESS][PERSON_NAME][DOMAIN_NAME]"
type textarea "[PERSON_NAME][EMAIL_ADDRESS][PERSON_NAME][DOMAIN_NAME]"
click at [1031, 333] on button "Add Subscribers" at bounding box center [1038, 341] width 72 height 17
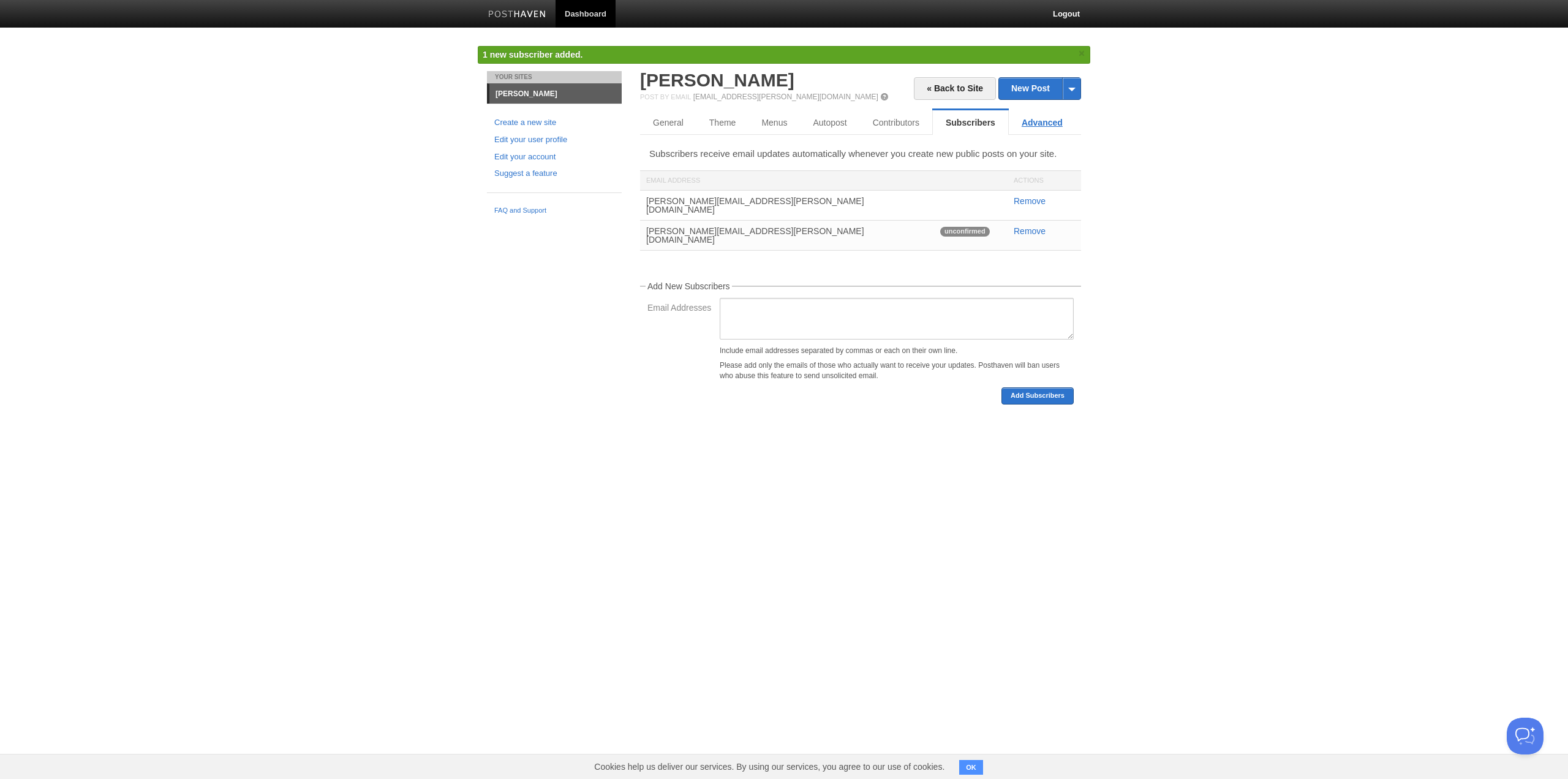
click at [1028, 122] on link "Advanced" at bounding box center [1042, 122] width 67 height 25
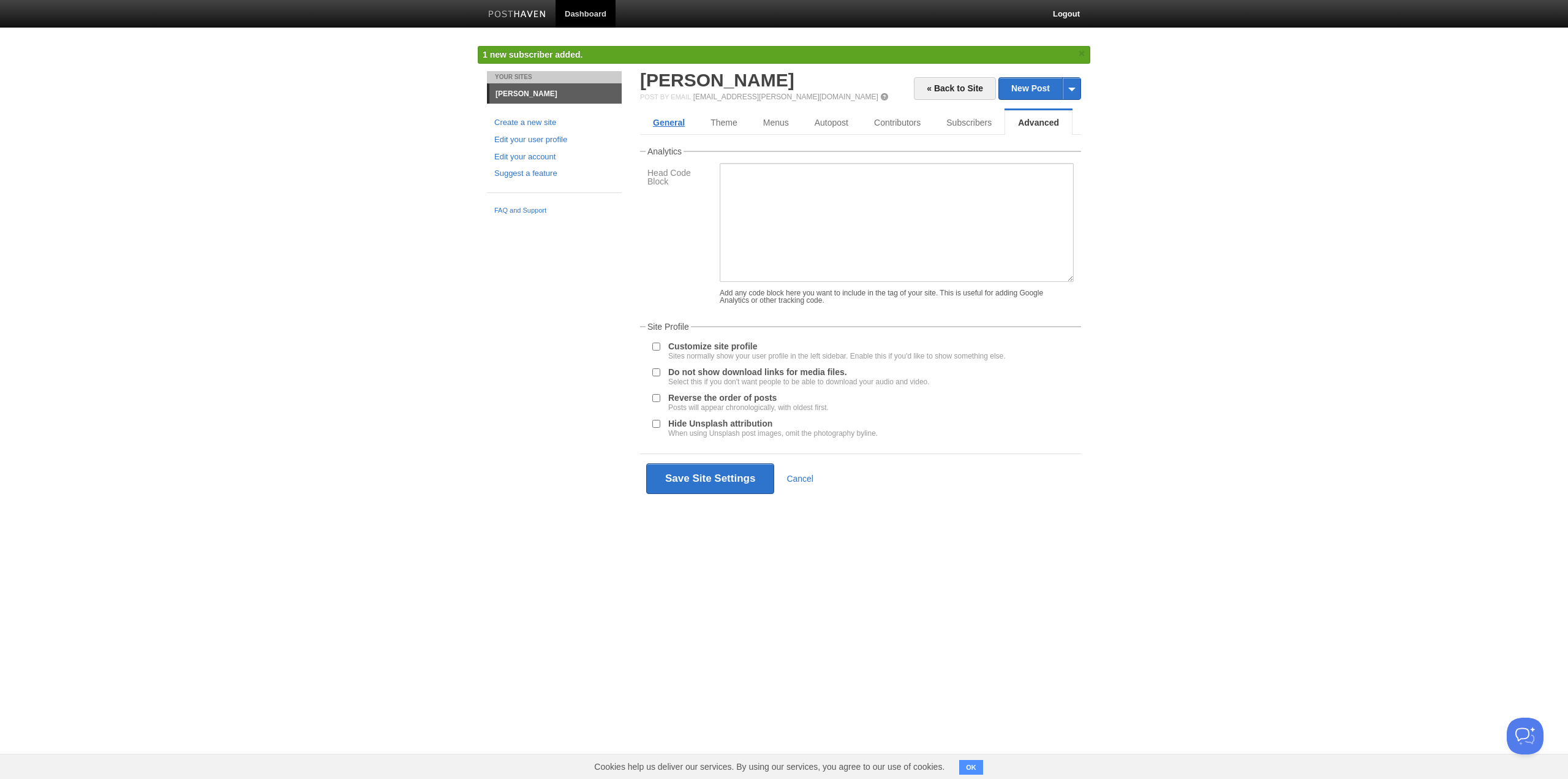
click at [678, 122] on link "General" at bounding box center [668, 122] width 57 height 25
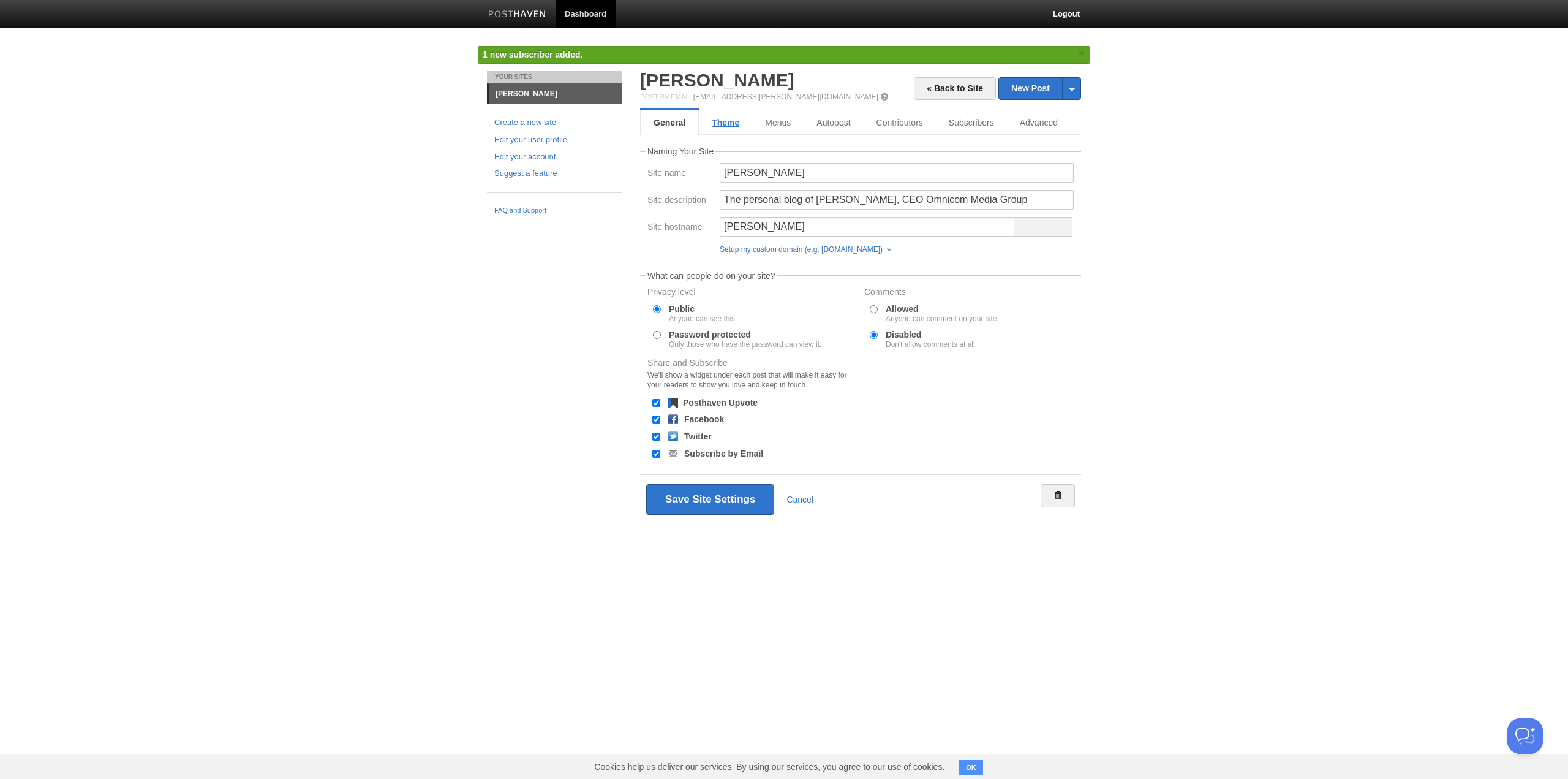
click at [714, 124] on link "Theme" at bounding box center [725, 122] width 53 height 25
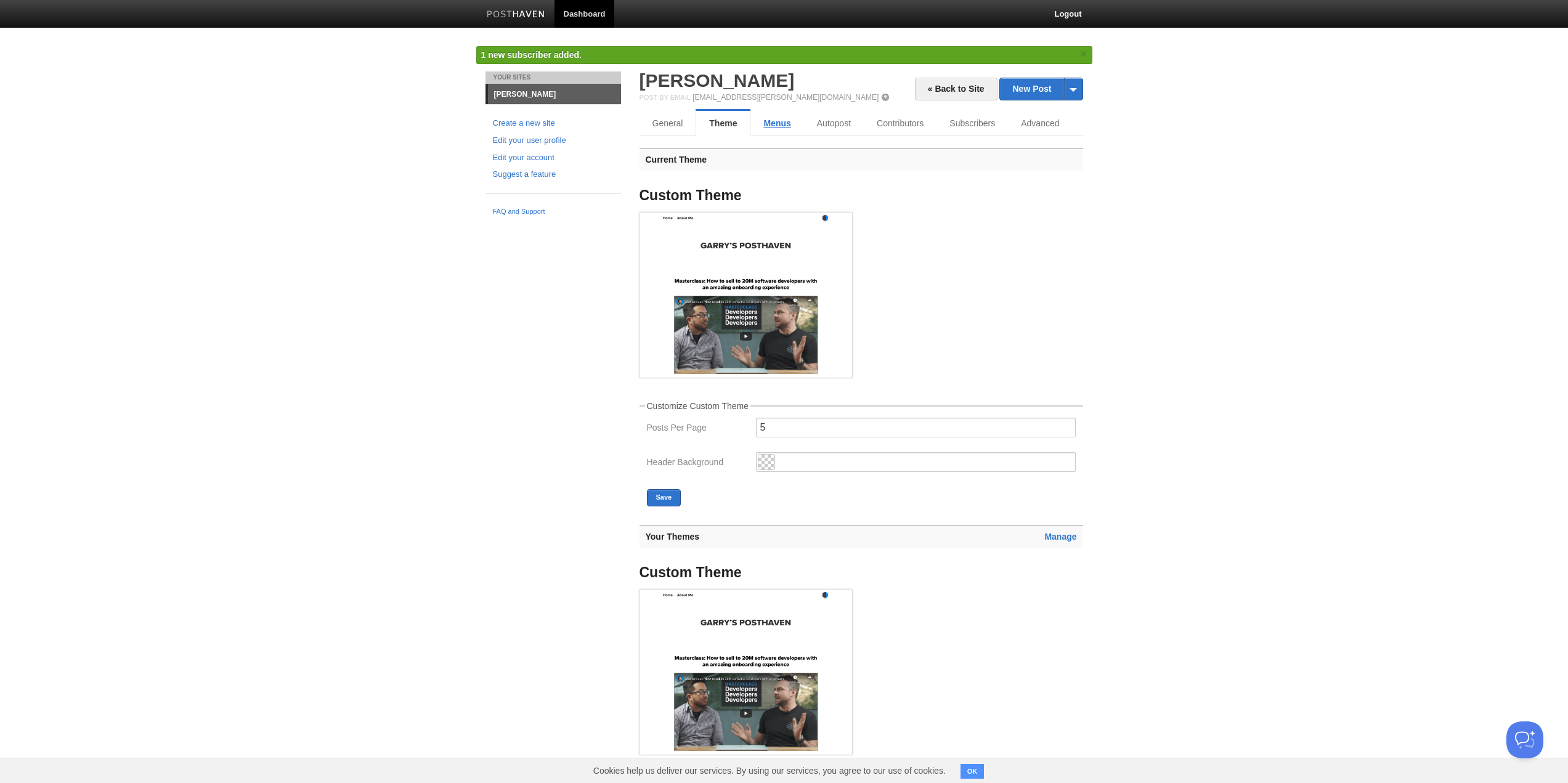
click at [771, 133] on link "Menus" at bounding box center [777, 123] width 53 height 25
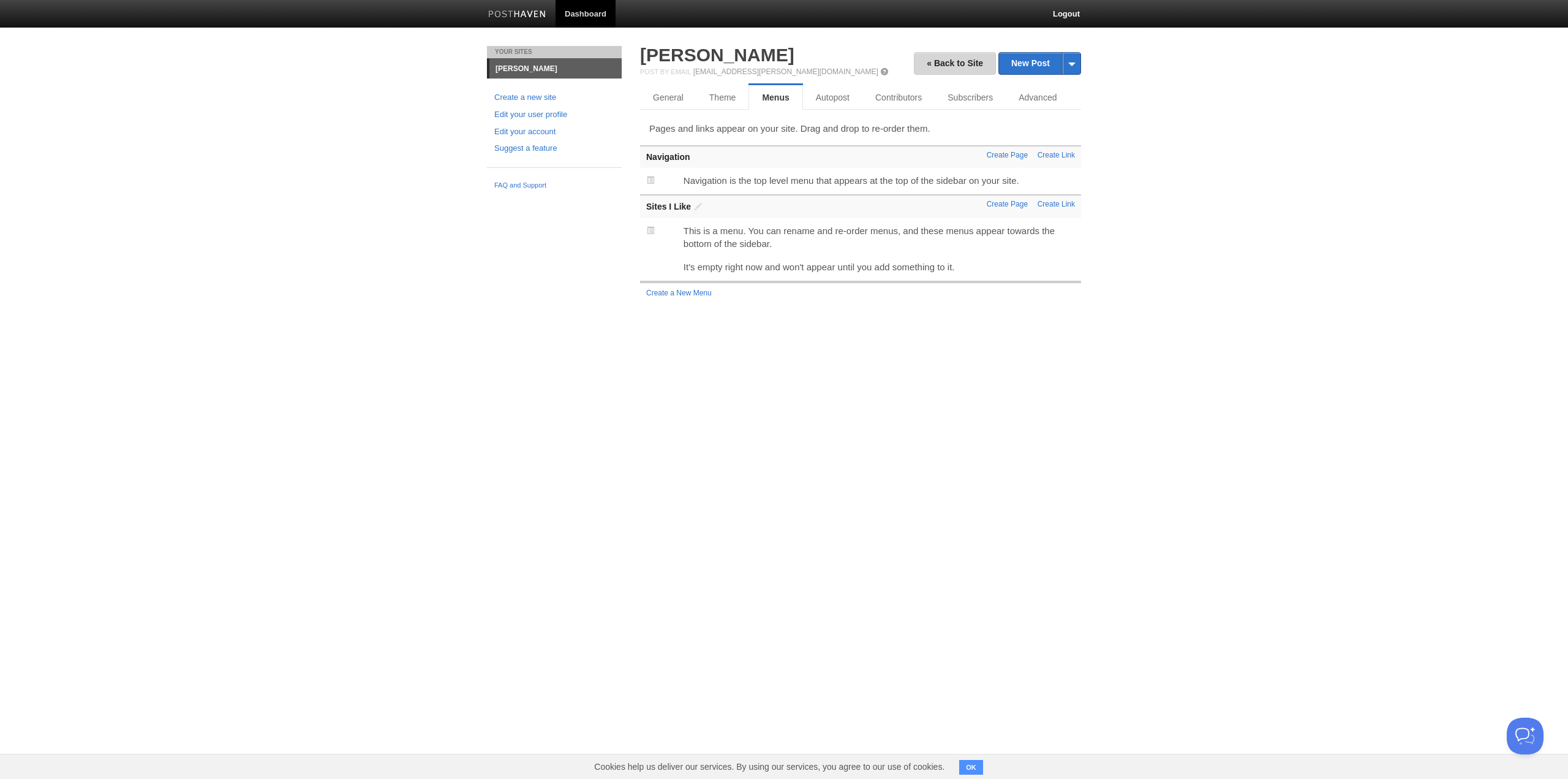
click at [926, 63] on link "« Back to Site" at bounding box center [954, 63] width 82 height 23
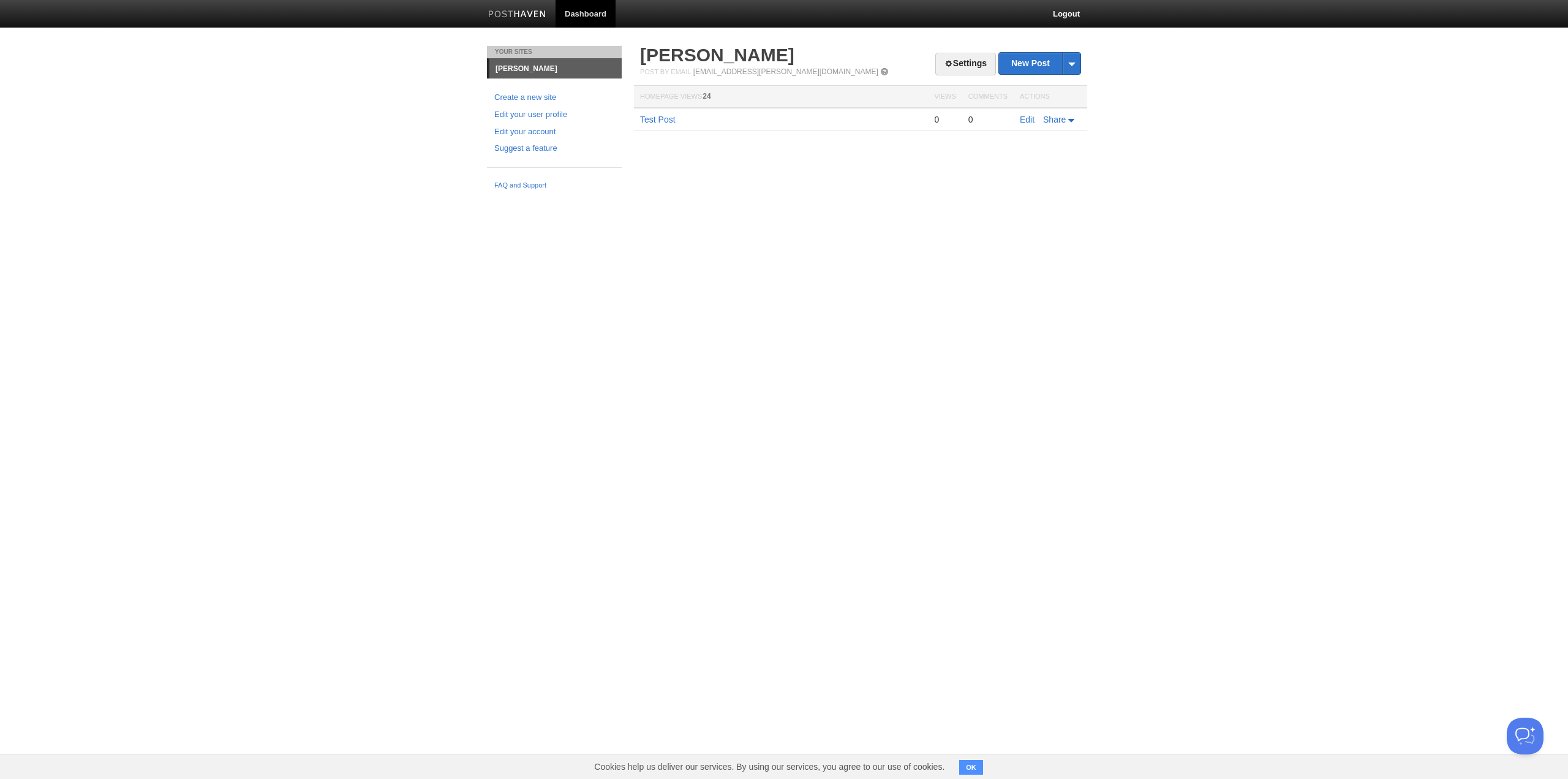
click at [926, 63] on h2 "[PERSON_NAME]" at bounding box center [860, 55] width 441 height 19
click at [936, 62] on link "Settings" at bounding box center [965, 64] width 61 height 23
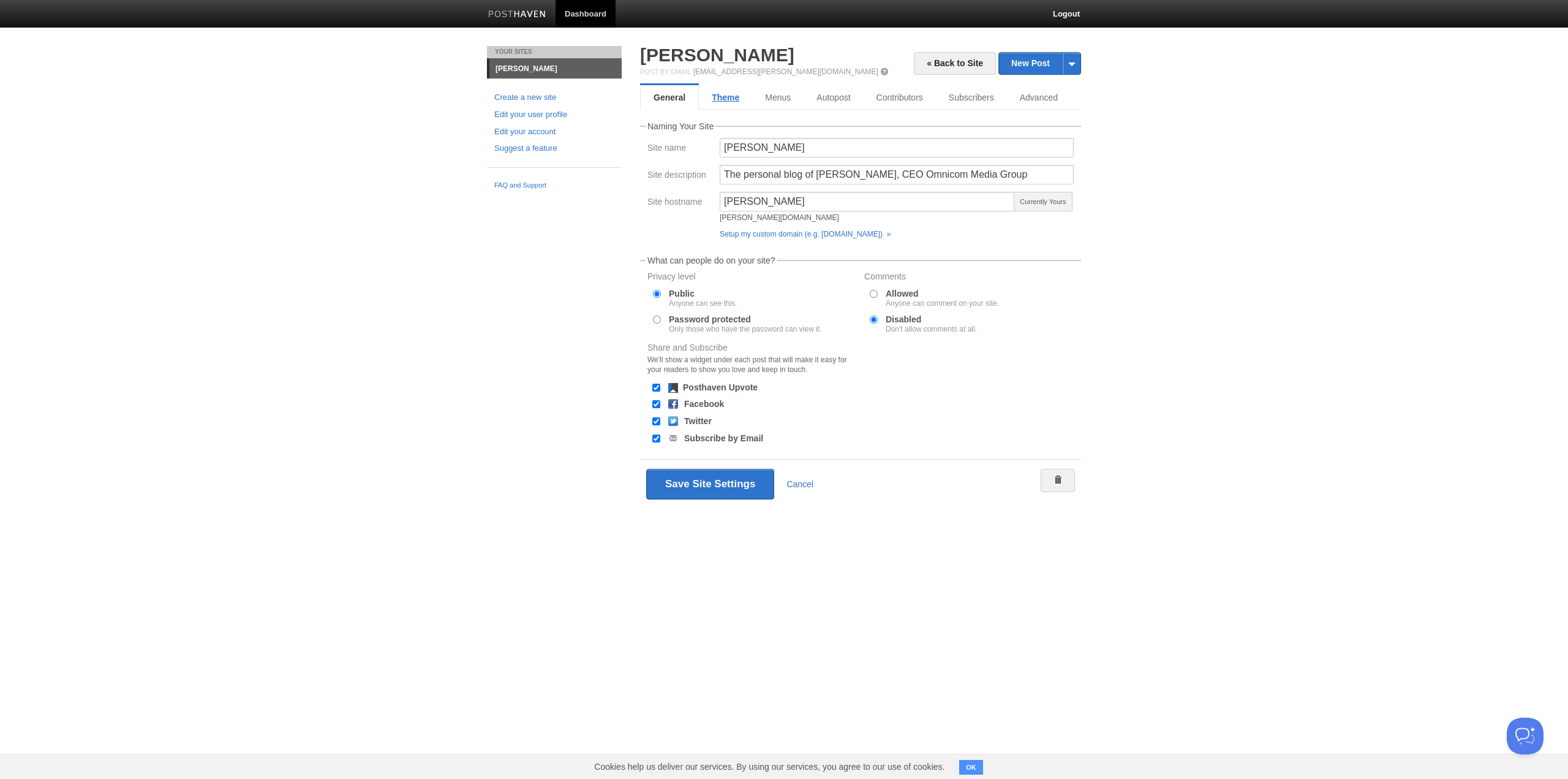
click at [723, 104] on link "Theme" at bounding box center [725, 97] width 53 height 25
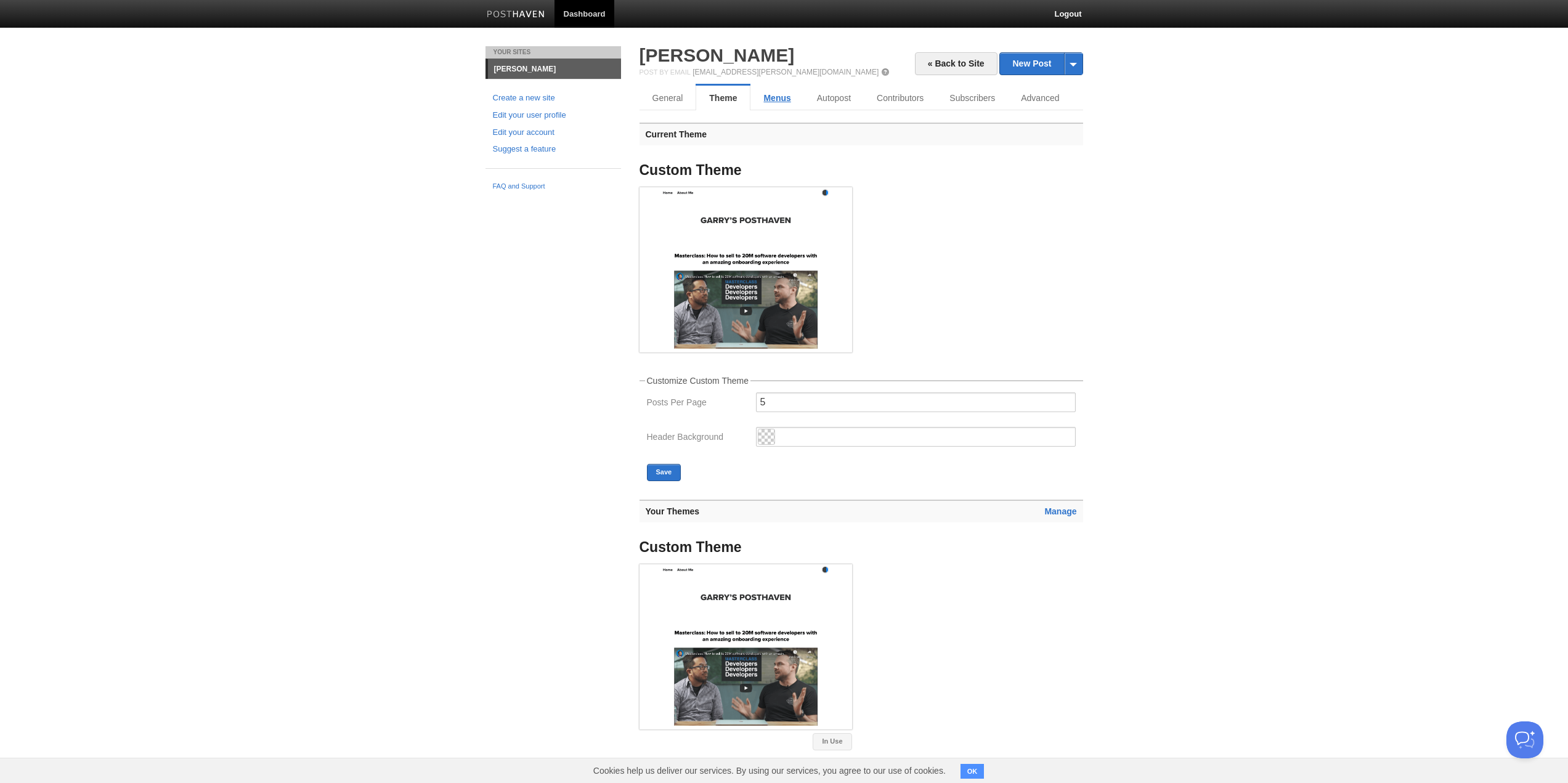
click at [773, 100] on link "Menus" at bounding box center [777, 97] width 53 height 25
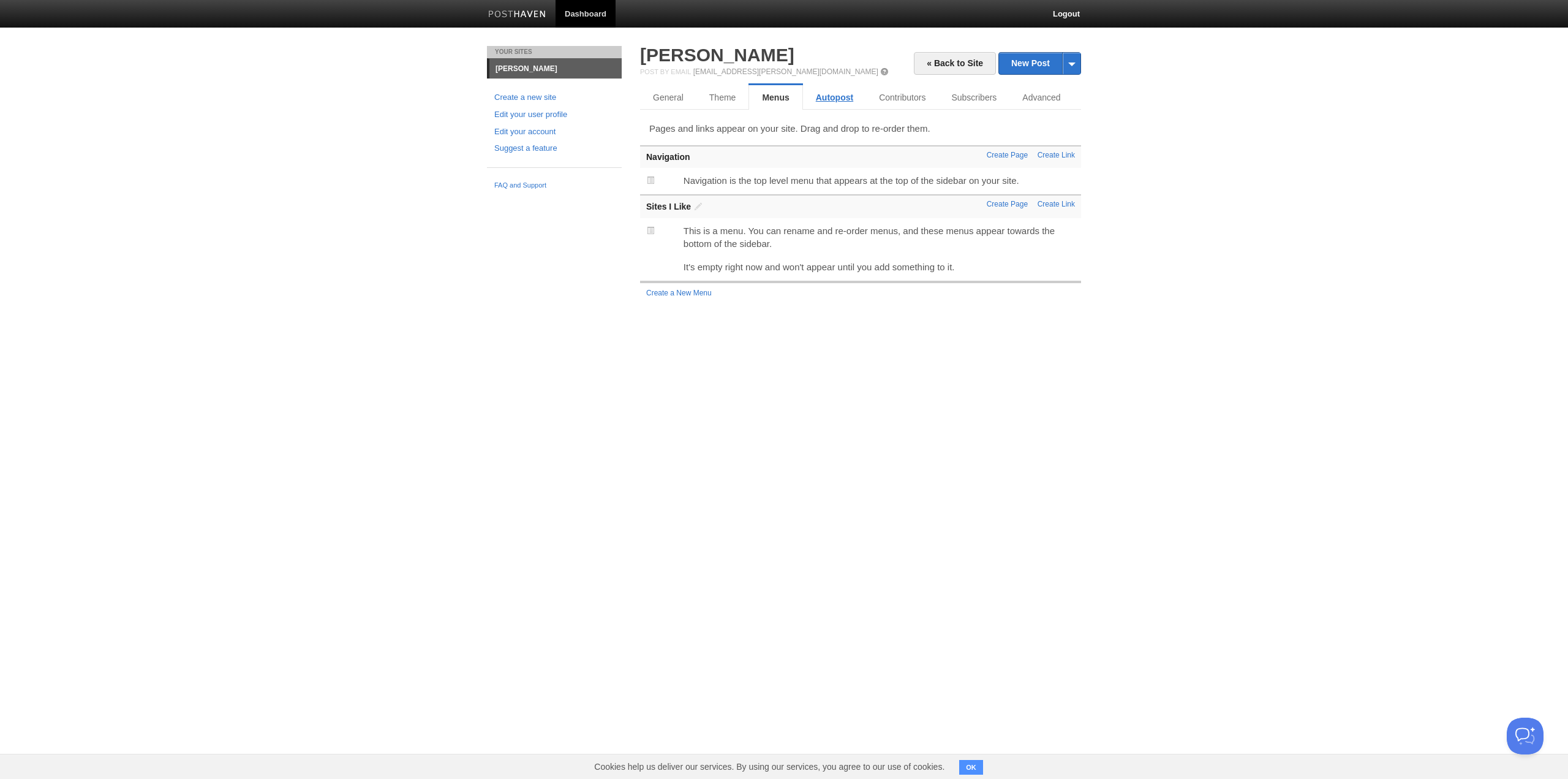
click at [827, 97] on link "Autopost" at bounding box center [834, 97] width 63 height 25
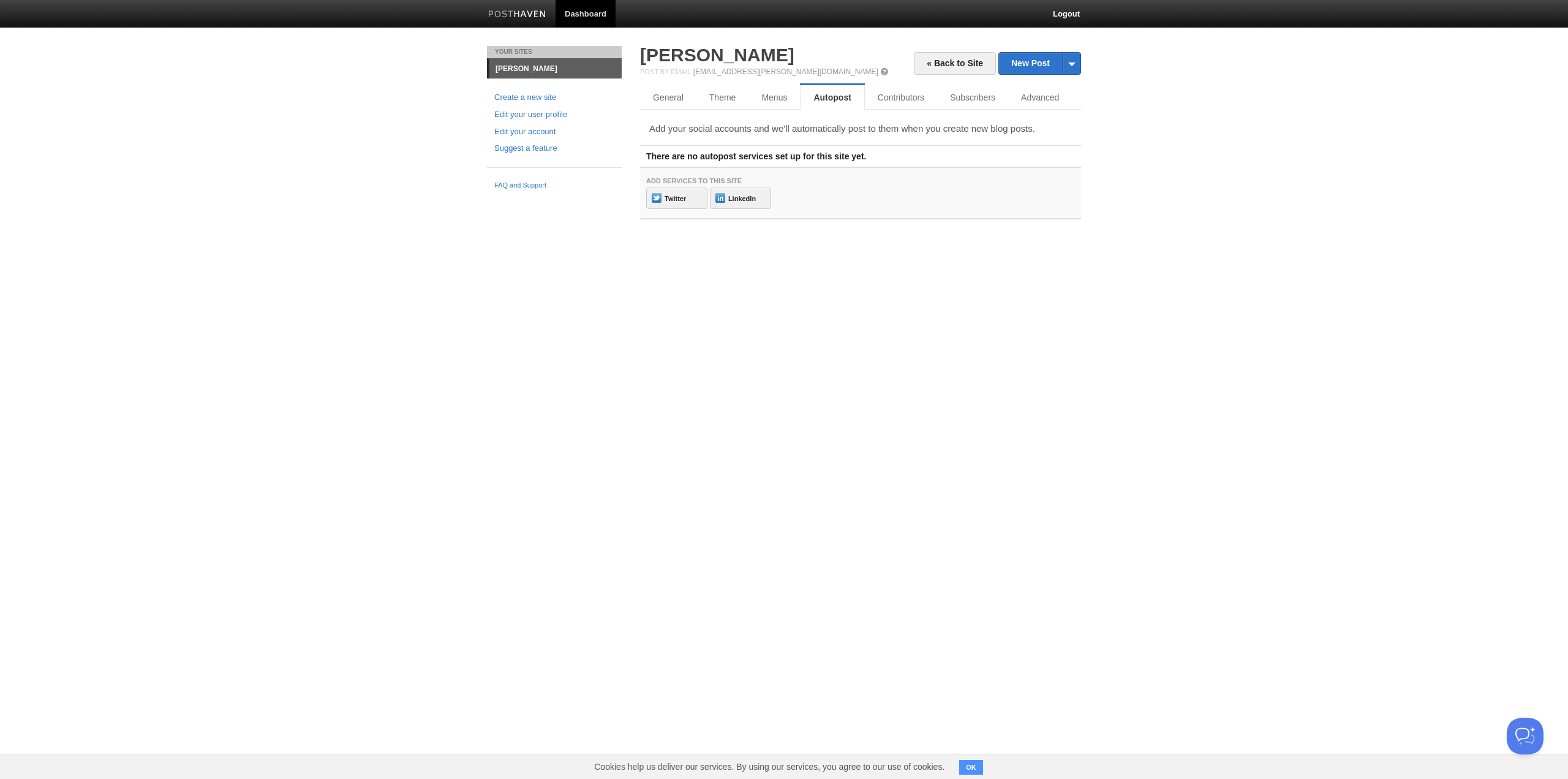
click at [702, 244] on html "Dashboard Logout Error: A contributor with that email address already exists. ×…" at bounding box center [784, 122] width 1568 height 244
click at [660, 98] on link "General" at bounding box center [668, 97] width 57 height 25
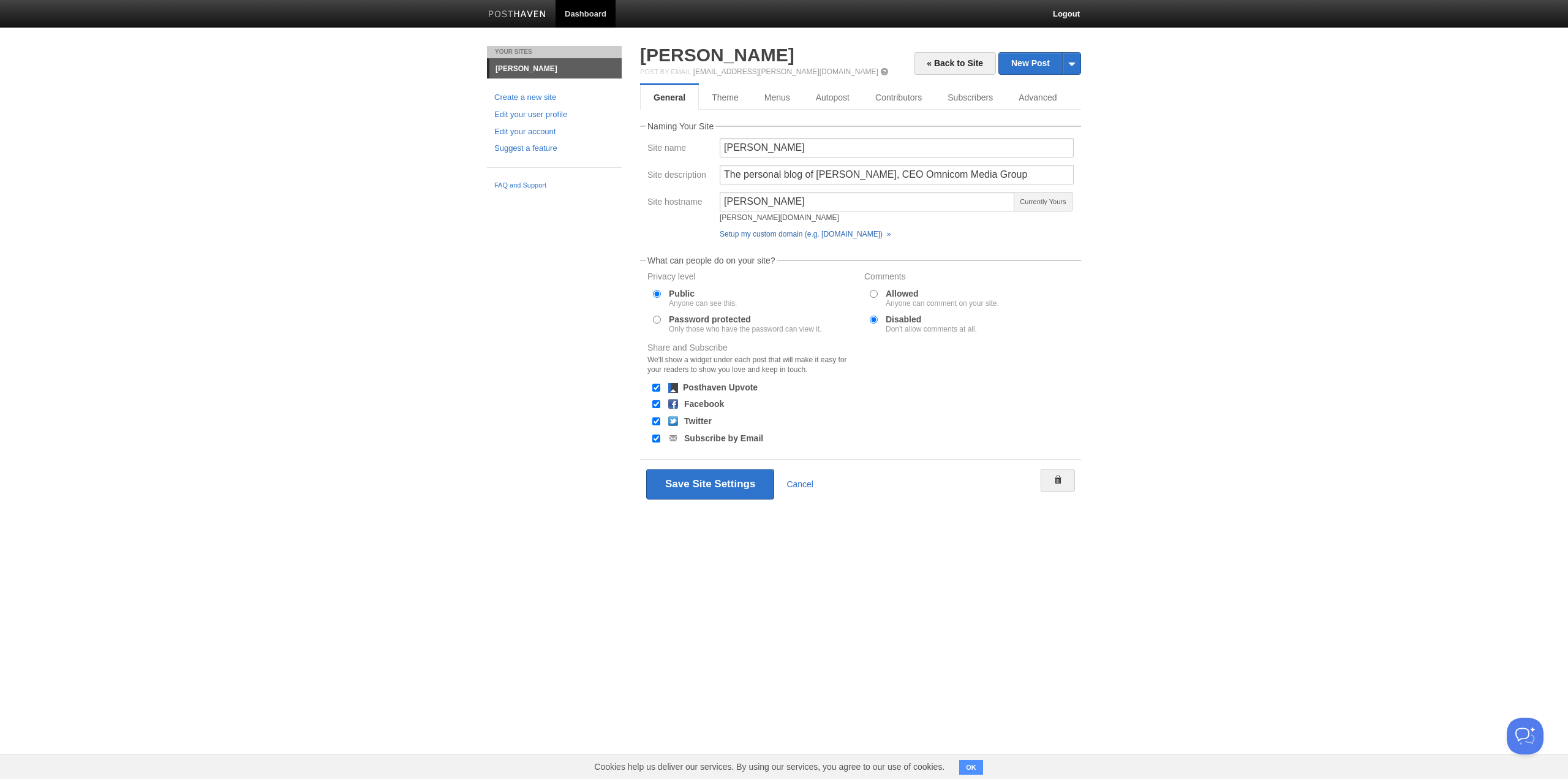
click at [846, 236] on link "Setup my custom domain (e.g. [DOMAIN_NAME]) »" at bounding box center [805, 234] width 171 height 9
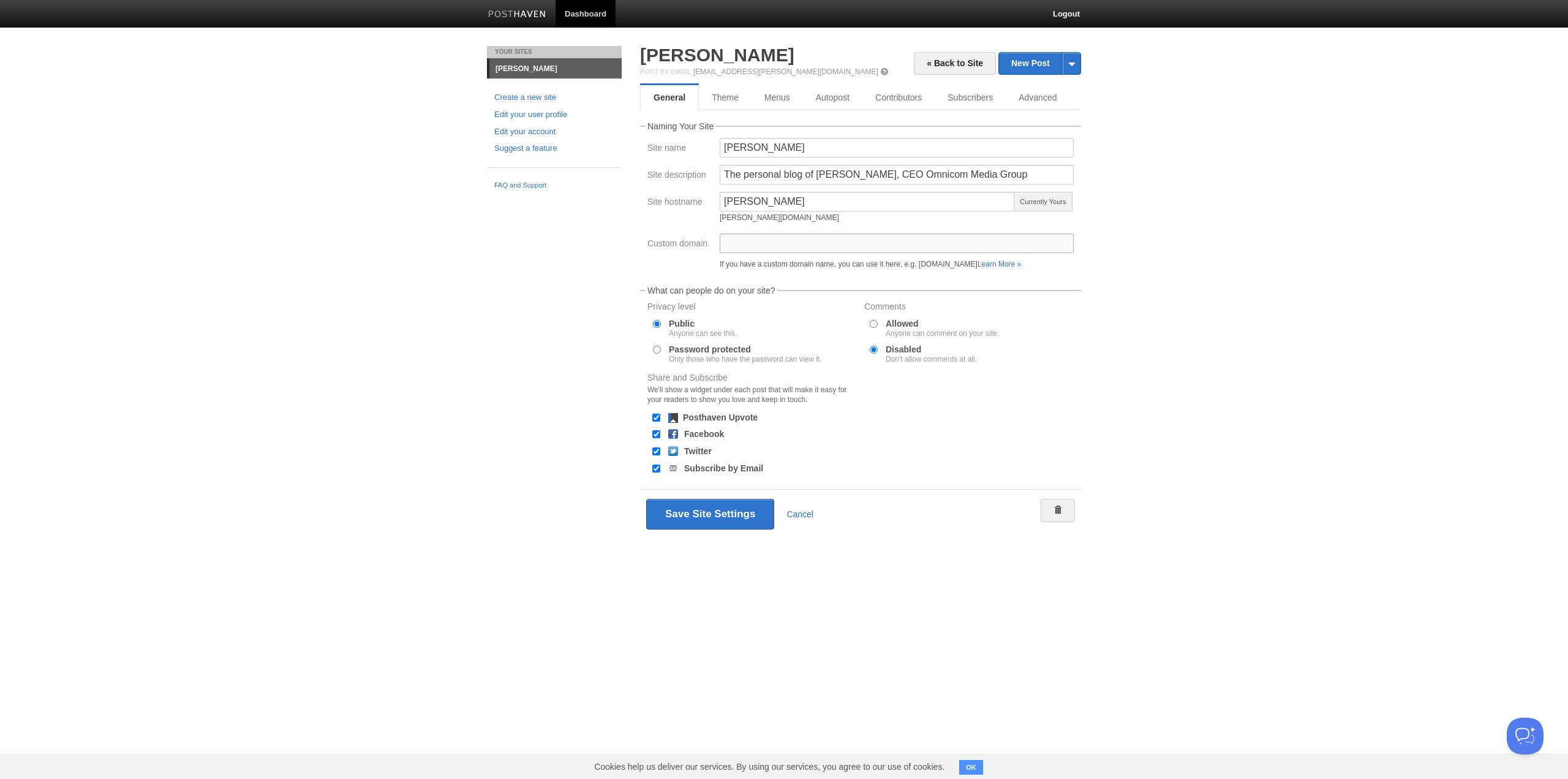
click at [802, 243] on input "Custom domain" at bounding box center [897, 243] width 354 height 19
type input "[DOMAIN_NAME]"
click at [646, 499] on button "Save Site Settings" at bounding box center [711, 514] width 128 height 31
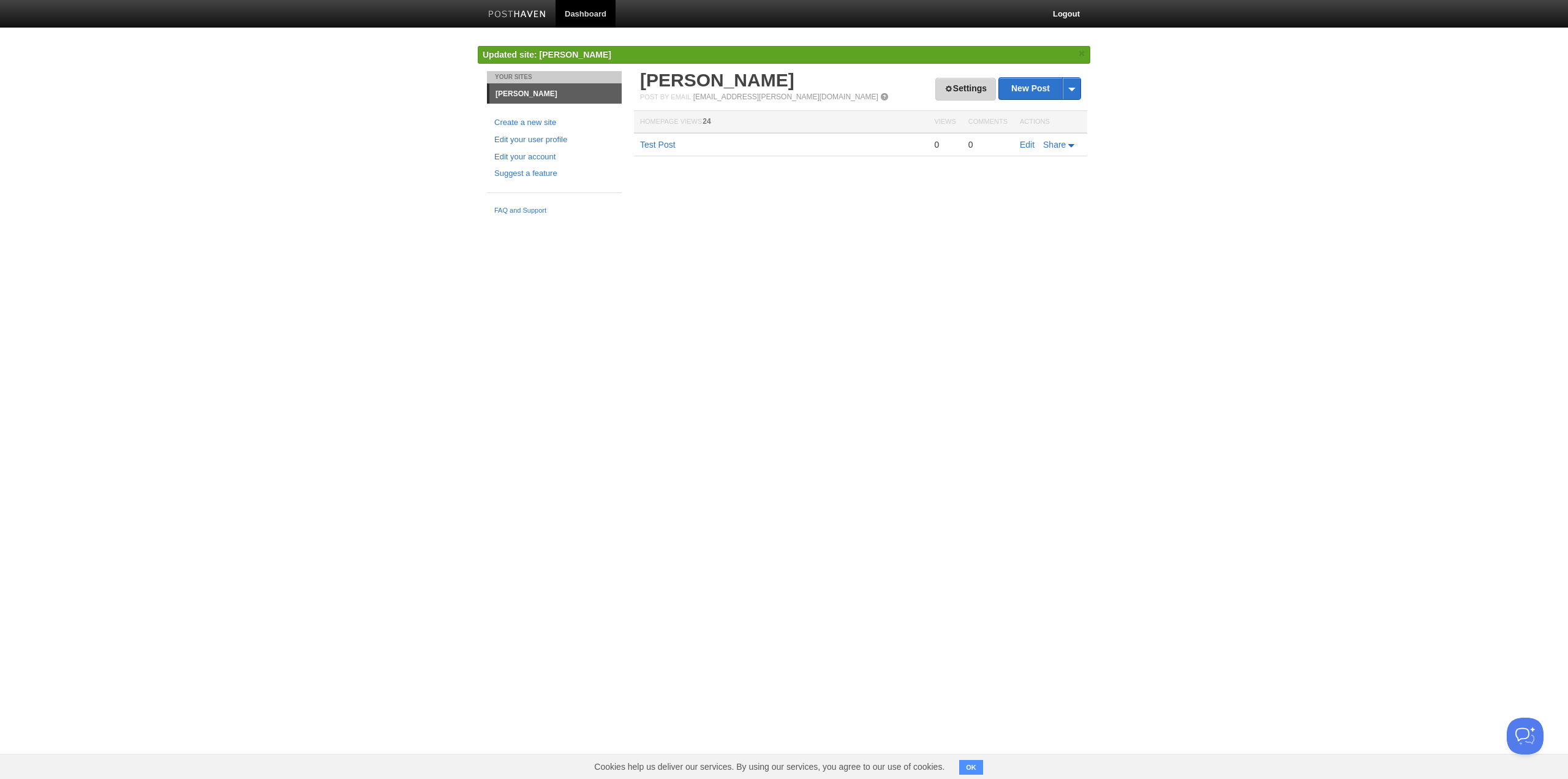
click at [954, 88] on link "Settings" at bounding box center [965, 89] width 61 height 23
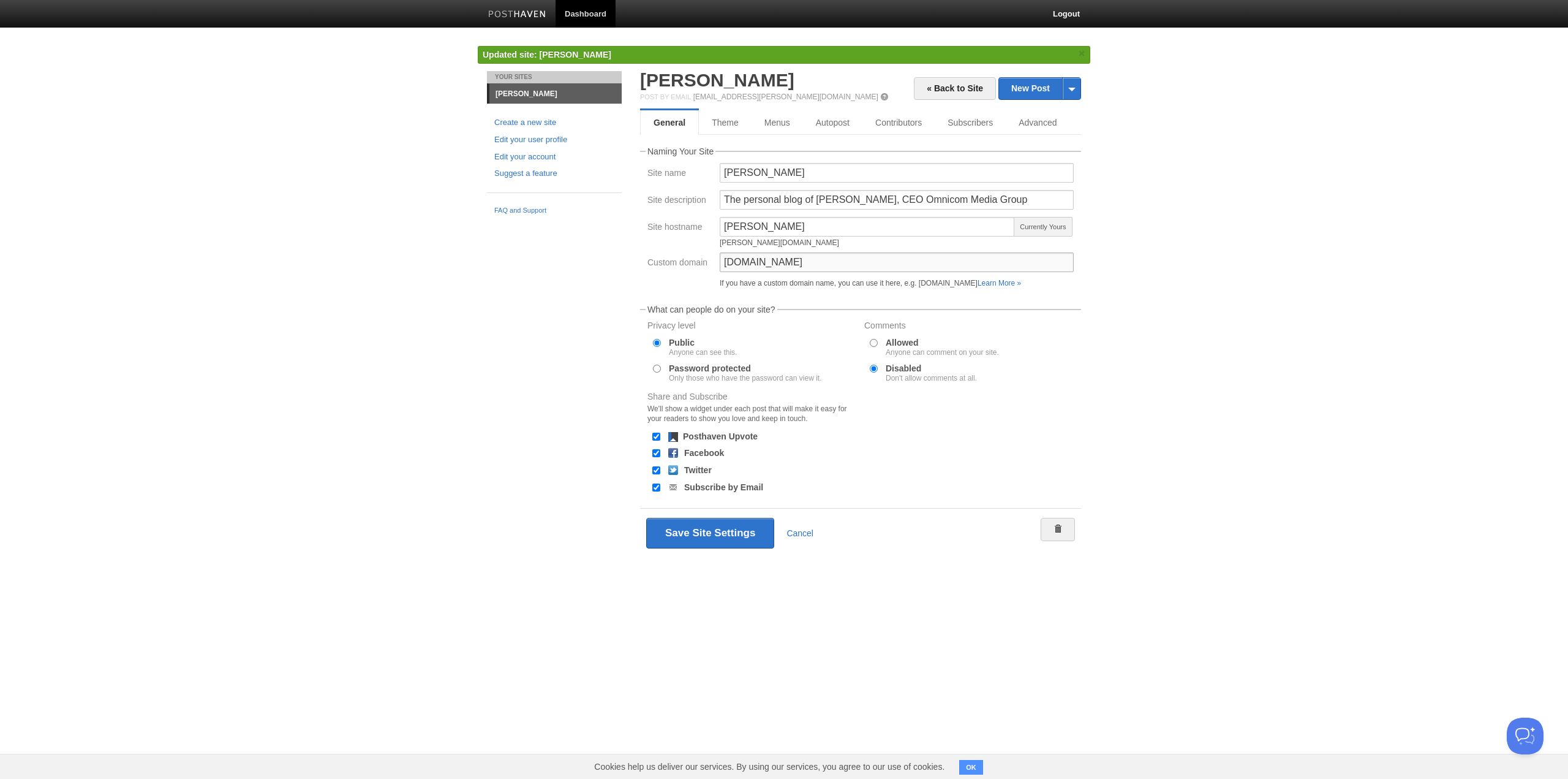
click at [776, 261] on input "[DOMAIN_NAME]" at bounding box center [897, 262] width 354 height 19
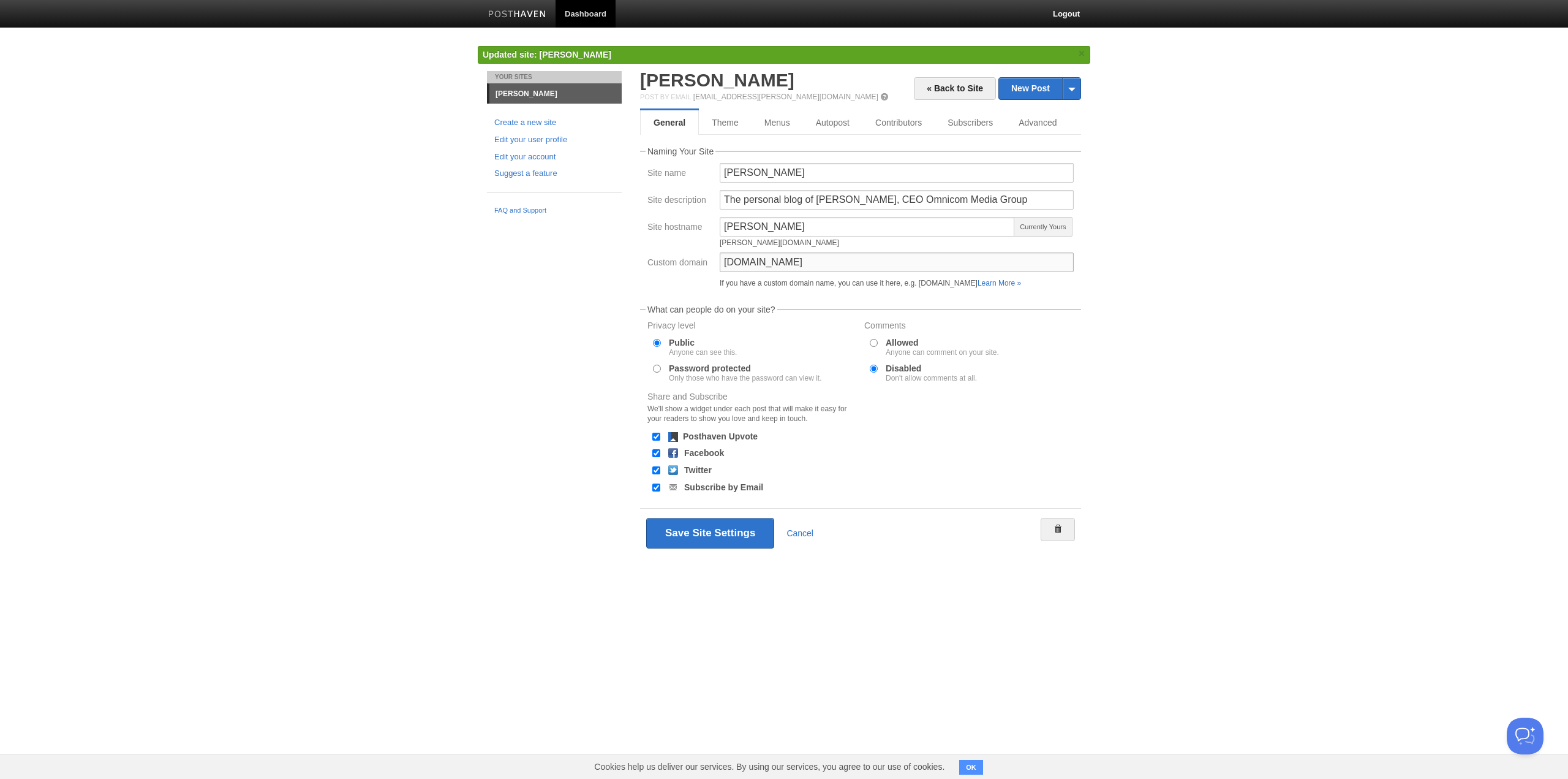
click at [776, 261] on input "[DOMAIN_NAME]" at bounding box center [897, 262] width 354 height 19
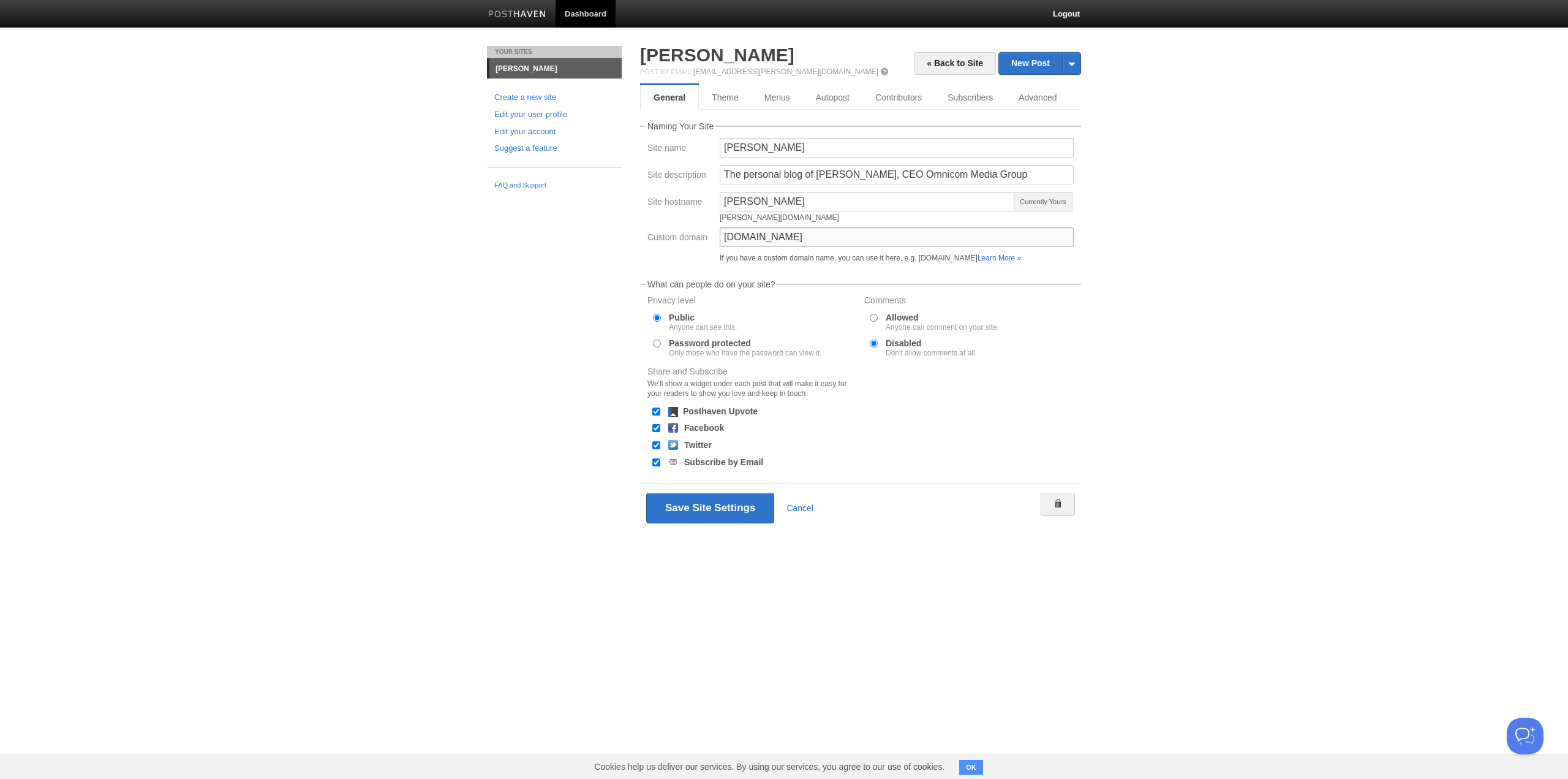
drag, startPoint x: 779, startPoint y: 259, endPoint x: 754, endPoint y: 243, distance: 29.7
click at [754, 243] on input "[DOMAIN_NAME]" at bounding box center [897, 237] width 354 height 19
click at [1248, 183] on body "Dashboard Logout Error: A contributor with that email address already exists. ×…" at bounding box center [784, 284] width 1568 height 569
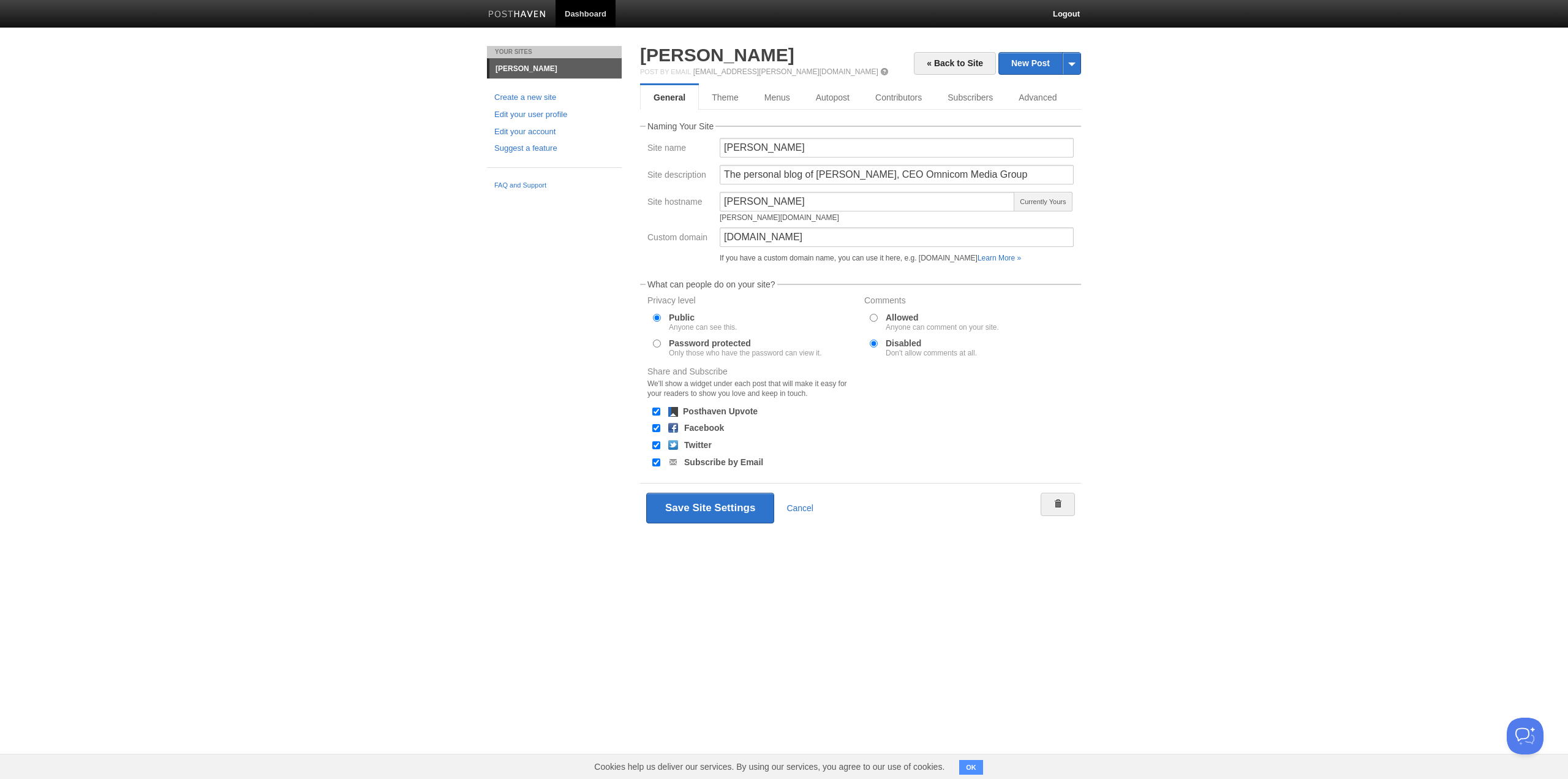
drag, startPoint x: 1381, startPoint y: 130, endPoint x: 1388, endPoint y: 108, distance: 23.1
click at [1381, 129] on body "Dashboard Logout Error: A contributor with that email address already exists. ×…" at bounding box center [784, 284] width 1568 height 569
click at [1302, 228] on body "Dashboard Logout Error: A contributor with that email address already exists. ×…" at bounding box center [784, 284] width 1568 height 569
